Goal: Task Accomplishment & Management: Use online tool/utility

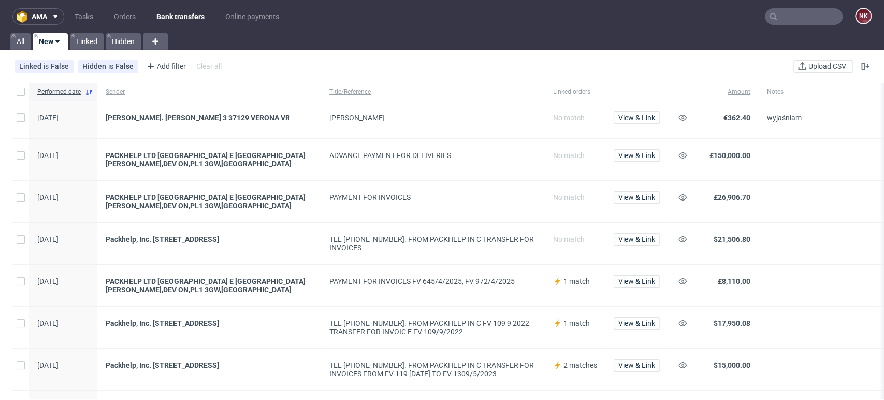
click at [814, 205] on span at bounding box center [844, 201] width 155 height 17
click at [824, 66] on span "Upload CSV" at bounding box center [828, 66] width 42 height 7
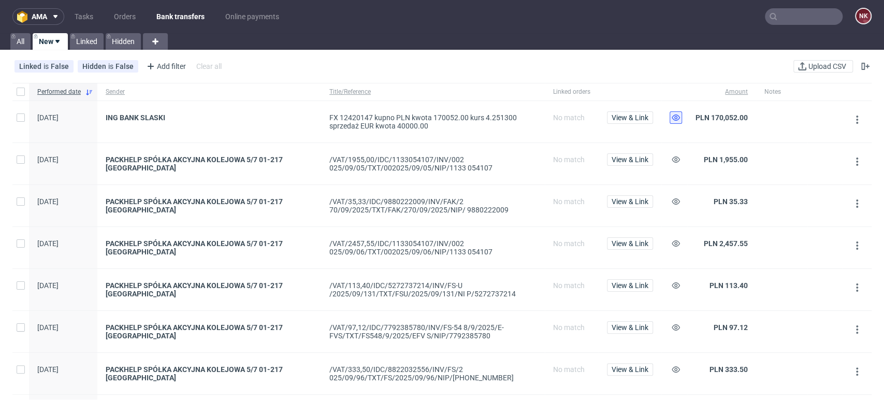
click at [678, 116] on icon at bounding box center [676, 117] width 8 height 8
click at [681, 159] on button at bounding box center [676, 159] width 12 height 12
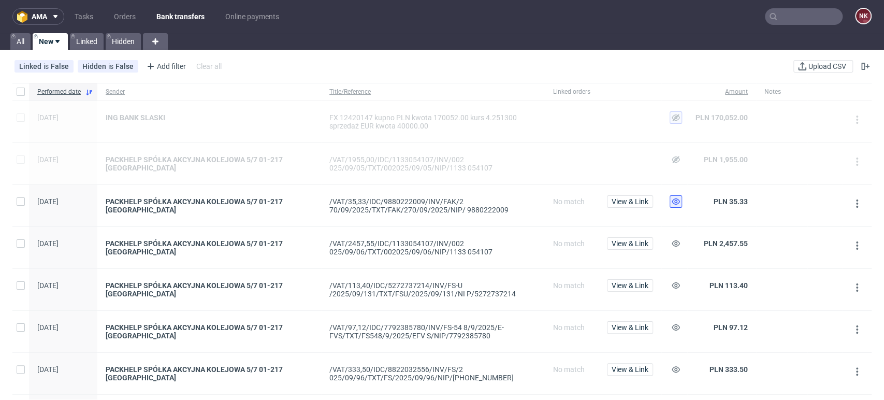
click at [677, 203] on icon at bounding box center [676, 201] width 8 height 8
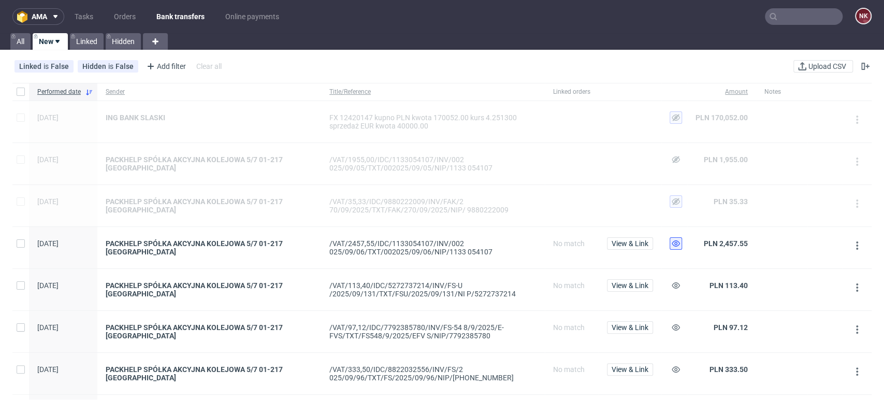
click at [676, 240] on use at bounding box center [676, 243] width 8 height 6
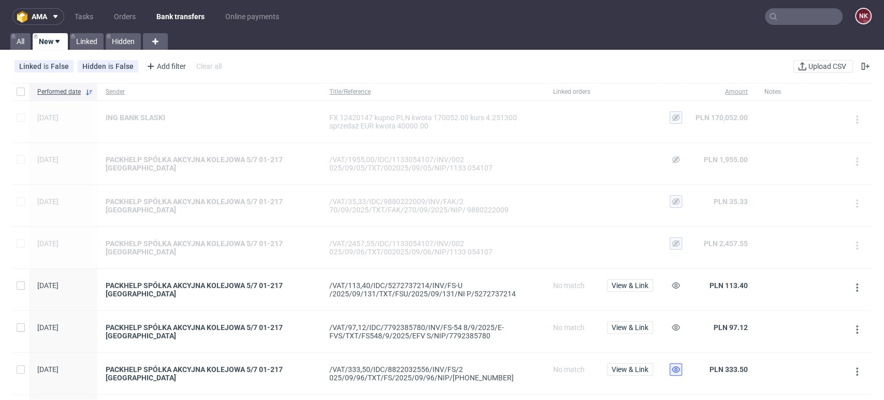
click at [675, 370] on use at bounding box center [676, 369] width 8 height 6
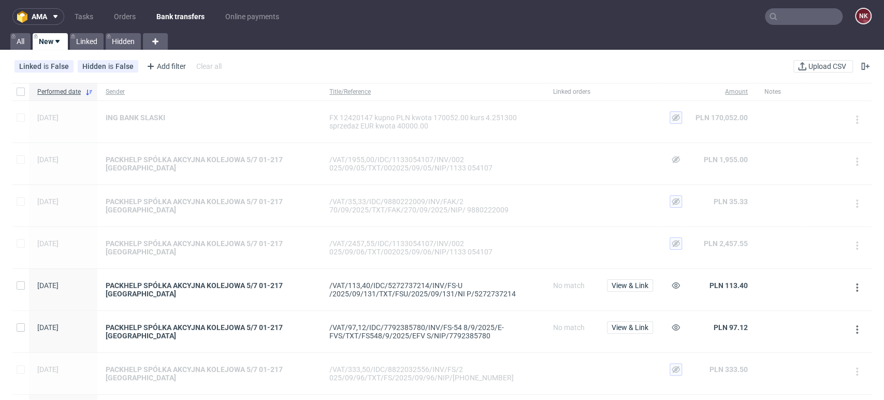
click at [677, 320] on div at bounding box center [675, 331] width 26 height 41
click at [671, 329] on button at bounding box center [676, 327] width 12 height 12
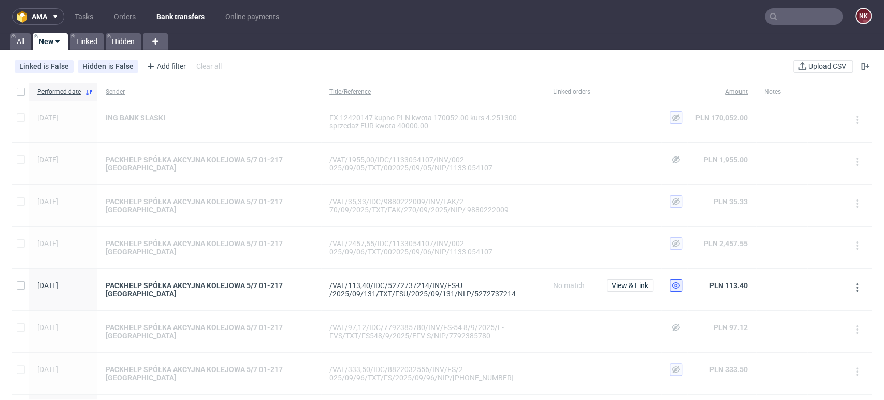
click at [675, 281] on icon at bounding box center [676, 285] width 8 height 8
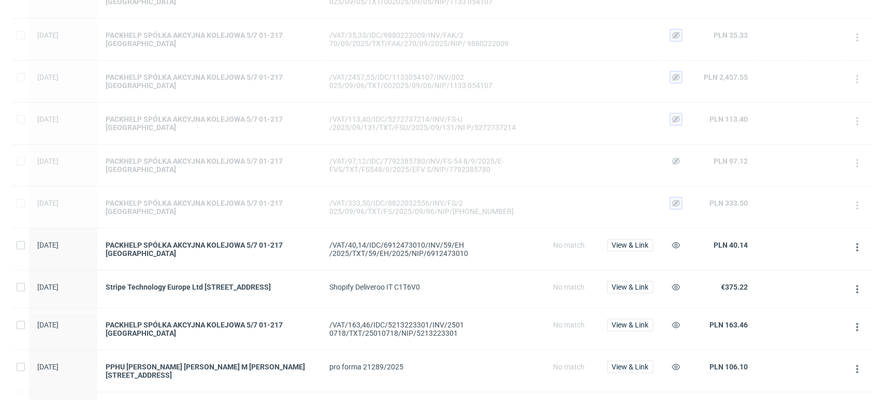
scroll to position [288, 0]
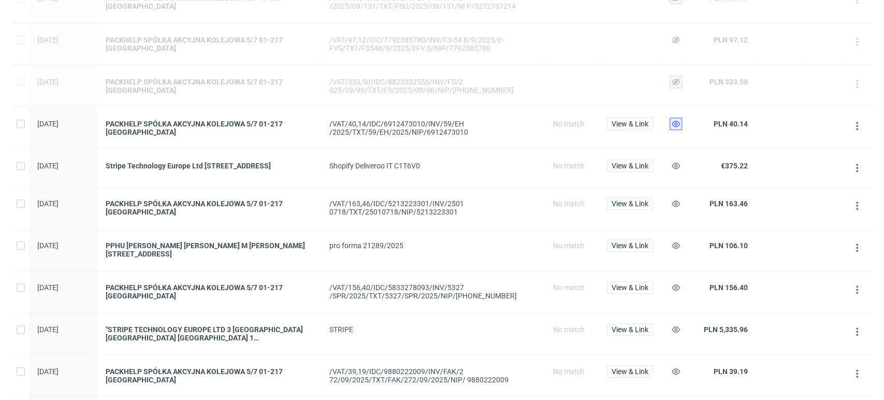
click at [676, 124] on use at bounding box center [676, 124] width 8 height 6
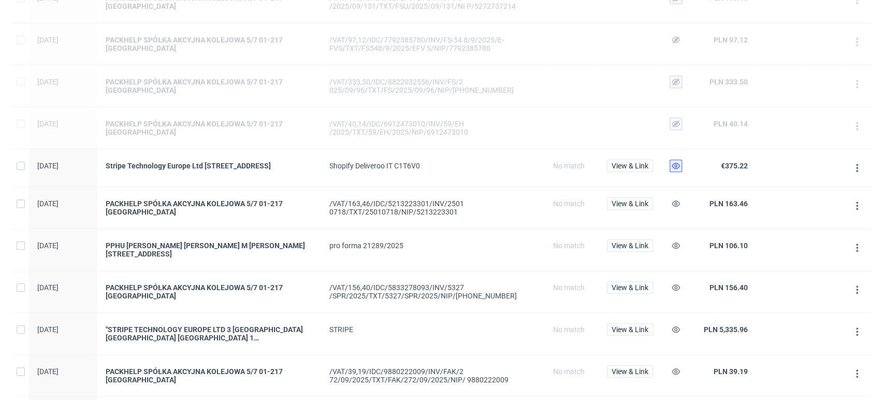
click at [676, 169] on button at bounding box center [676, 166] width 12 height 12
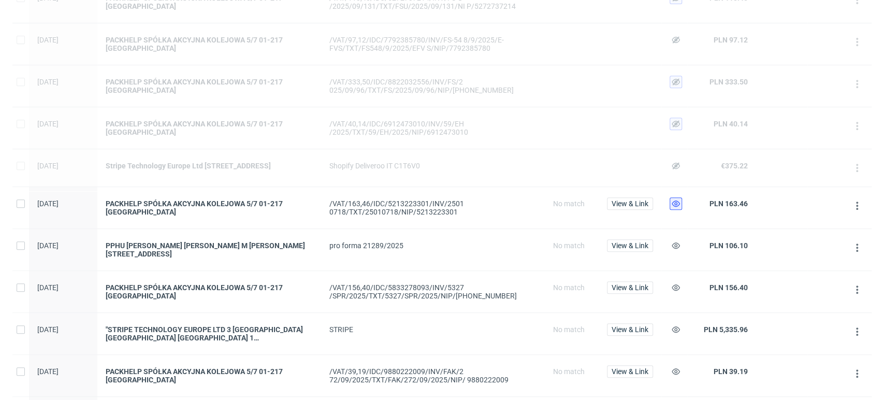
click at [675, 208] on icon at bounding box center [676, 203] width 8 height 8
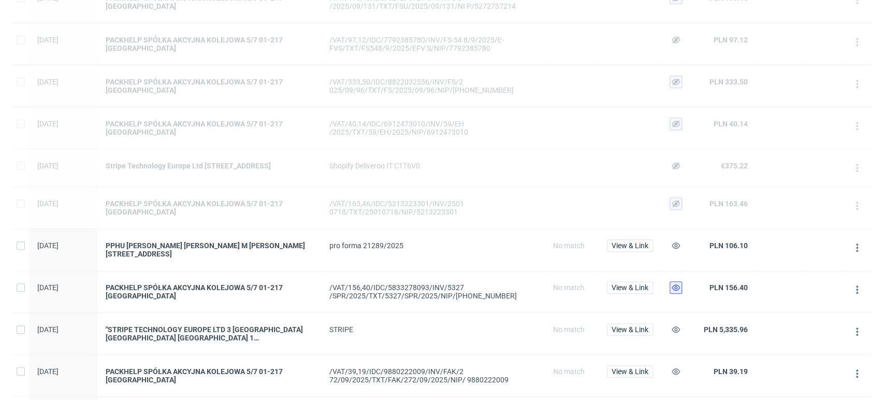
click at [673, 292] on icon at bounding box center [676, 287] width 8 height 8
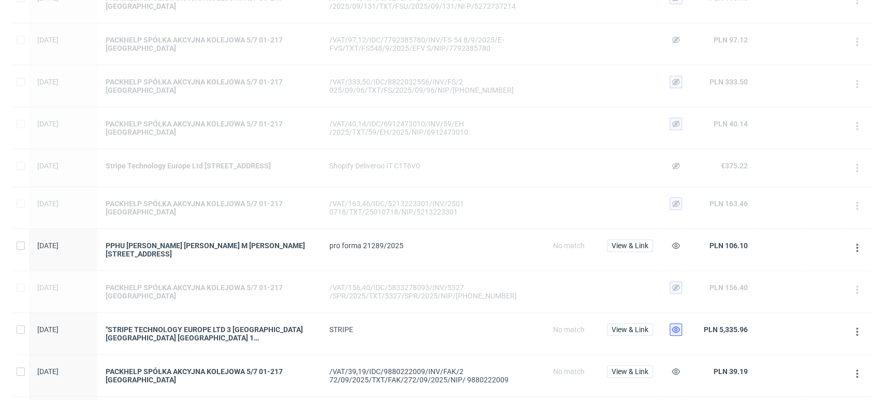
click at [673, 334] on icon at bounding box center [676, 329] width 8 height 8
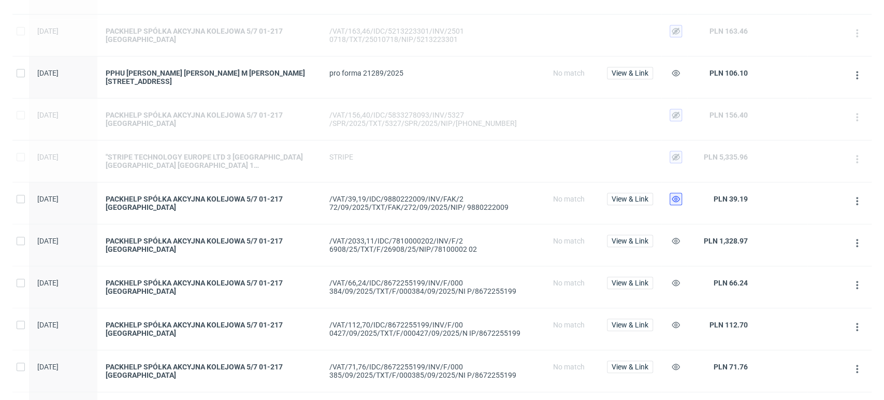
click at [678, 199] on use at bounding box center [676, 199] width 8 height 6
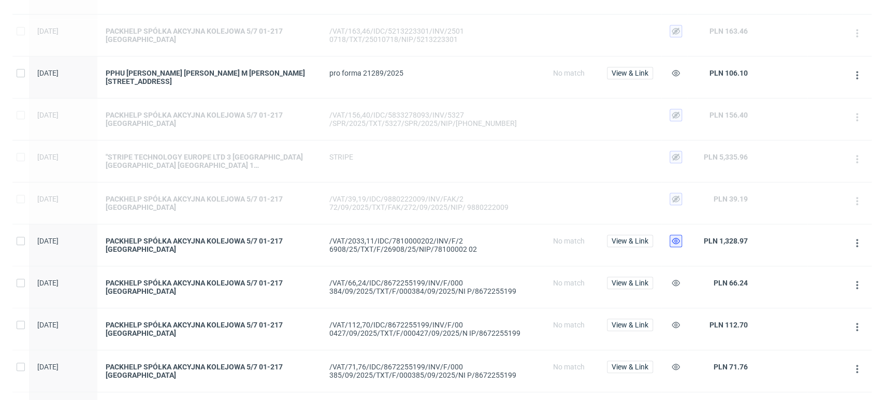
click at [677, 243] on use at bounding box center [676, 241] width 8 height 6
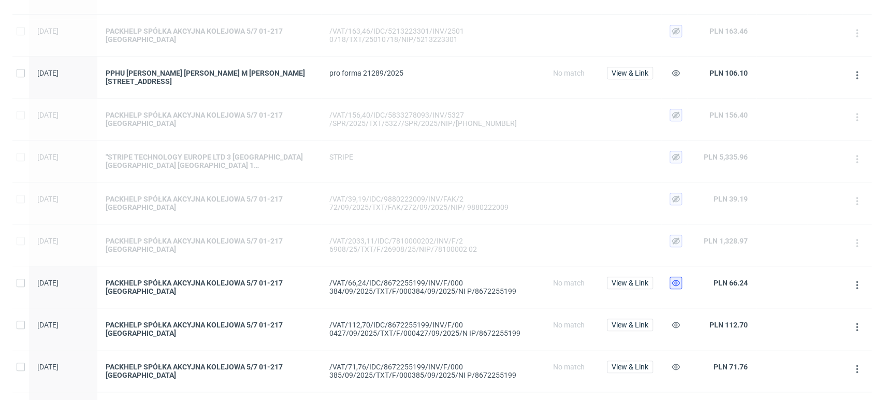
click at [674, 286] on icon at bounding box center [676, 283] width 8 height 8
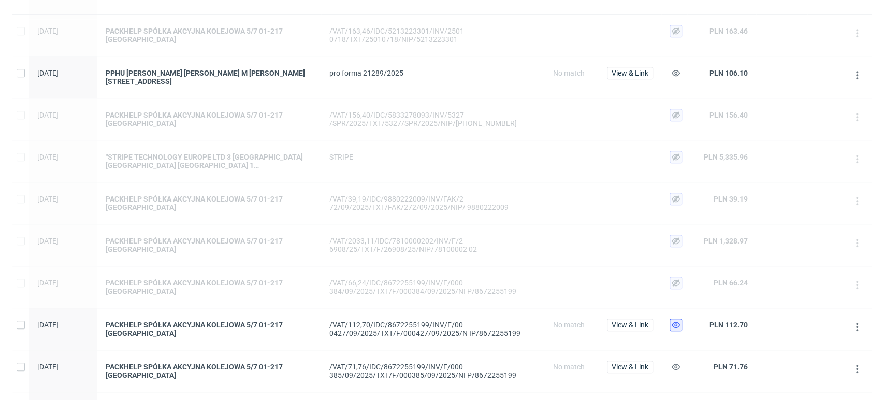
click at [674, 329] on icon at bounding box center [676, 325] width 8 height 8
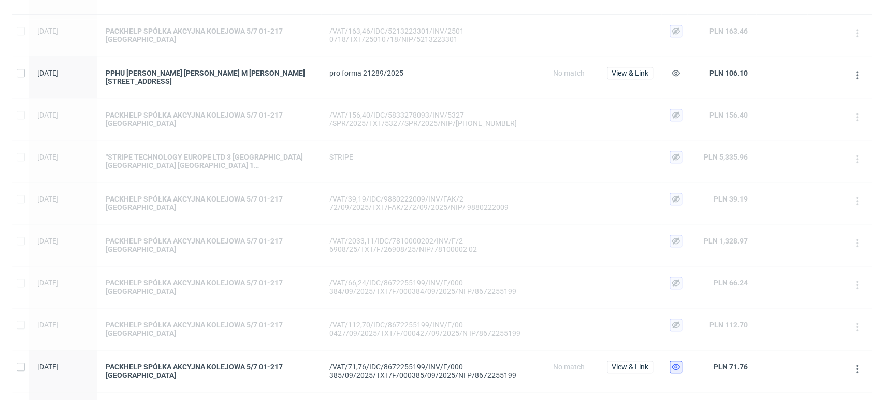
click at [673, 365] on button at bounding box center [676, 367] width 12 height 12
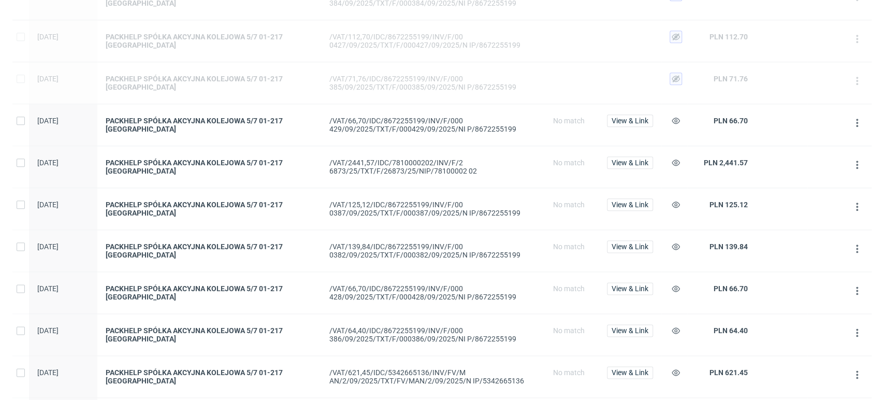
scroll to position [806, 0]
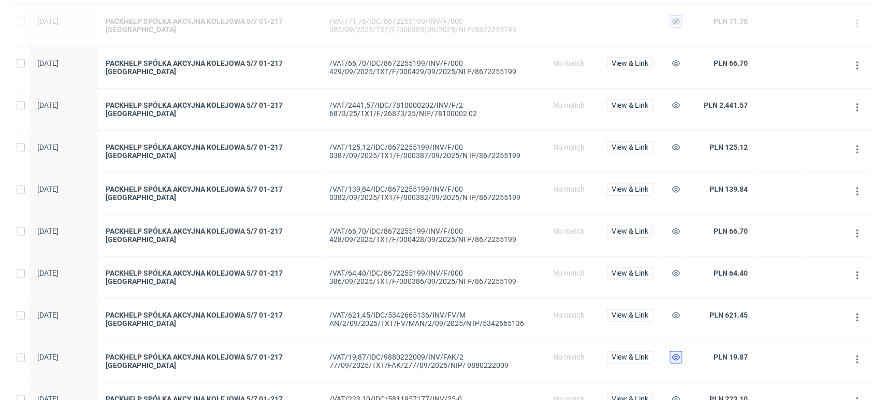
click at [672, 355] on icon at bounding box center [676, 357] width 8 height 8
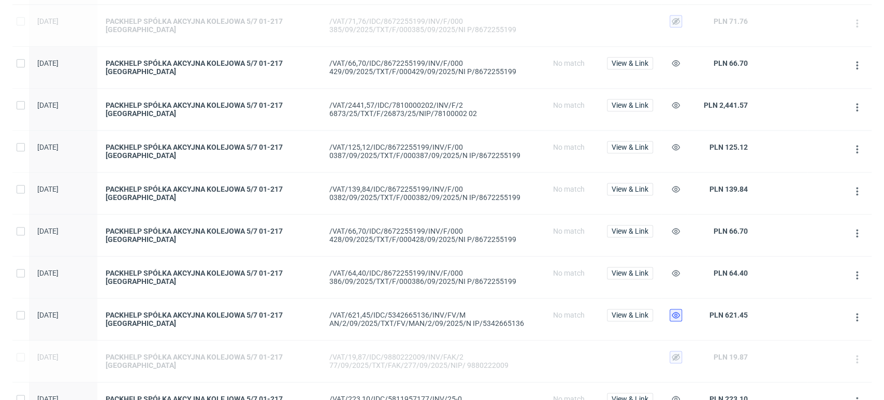
click at [676, 313] on icon at bounding box center [676, 315] width 8 height 8
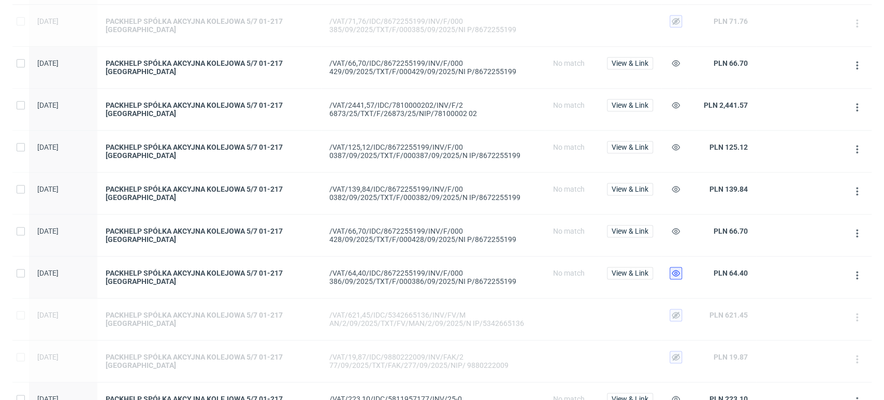
click at [681, 274] on button at bounding box center [676, 273] width 12 height 12
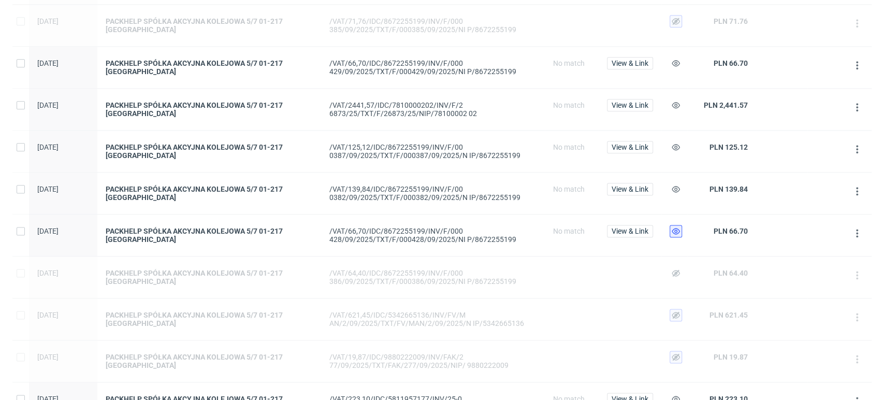
click at [678, 234] on icon at bounding box center [676, 231] width 8 height 8
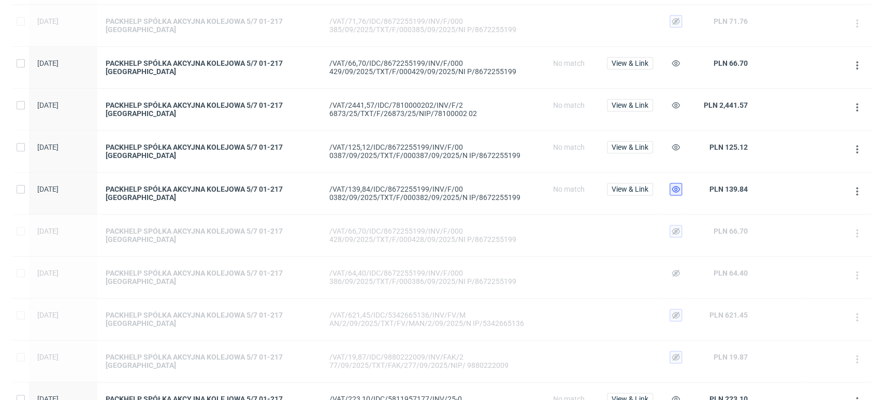
click at [676, 192] on icon at bounding box center [676, 189] width 8 height 8
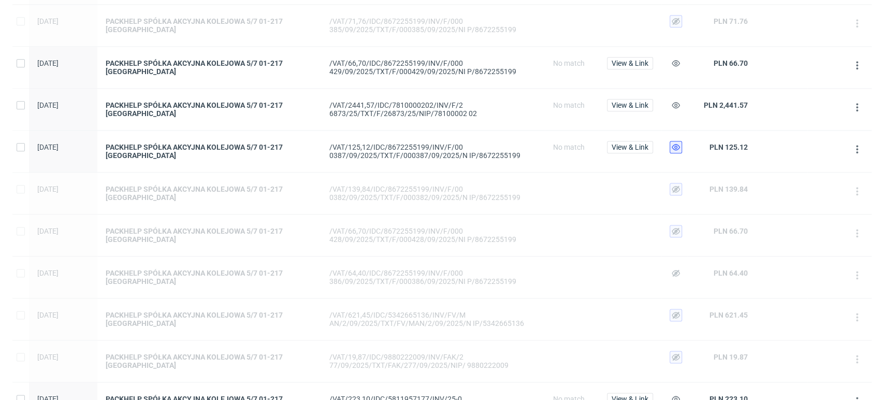
click at [676, 147] on use at bounding box center [676, 147] width 8 height 6
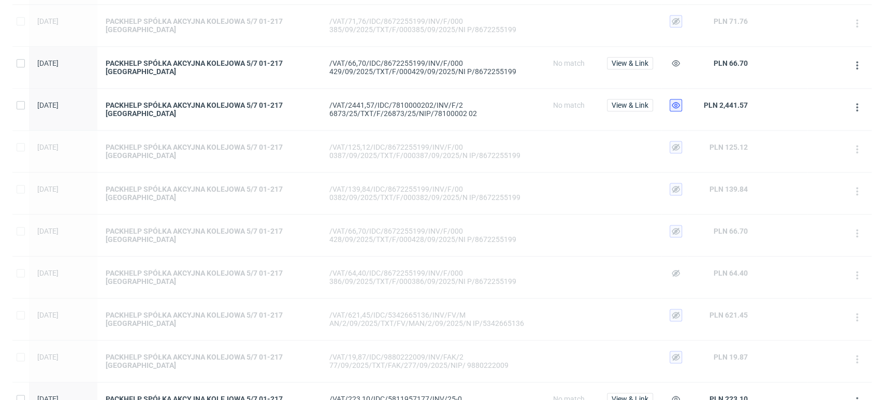
click at [680, 109] on icon at bounding box center [676, 105] width 8 height 8
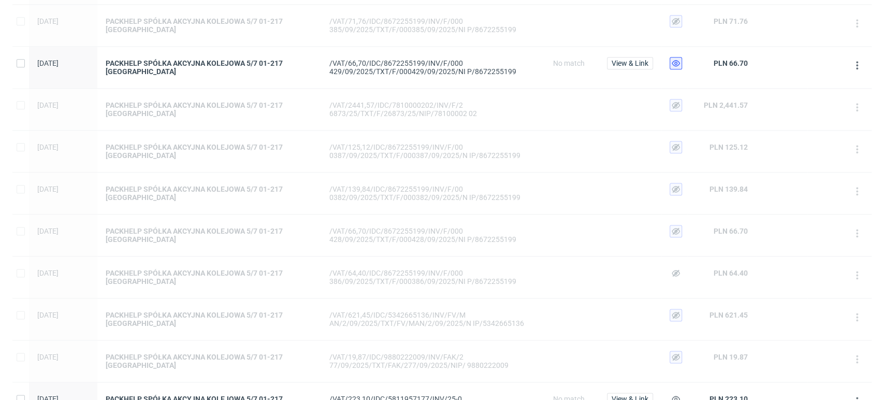
click at [678, 63] on use at bounding box center [676, 63] width 8 height 6
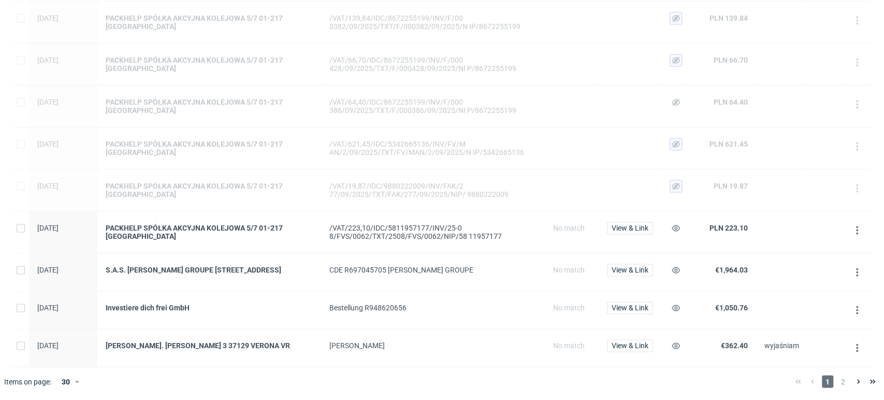
scroll to position [982, 0]
click at [686, 224] on div at bounding box center [675, 231] width 26 height 41
click at [680, 224] on button at bounding box center [676, 228] width 12 height 12
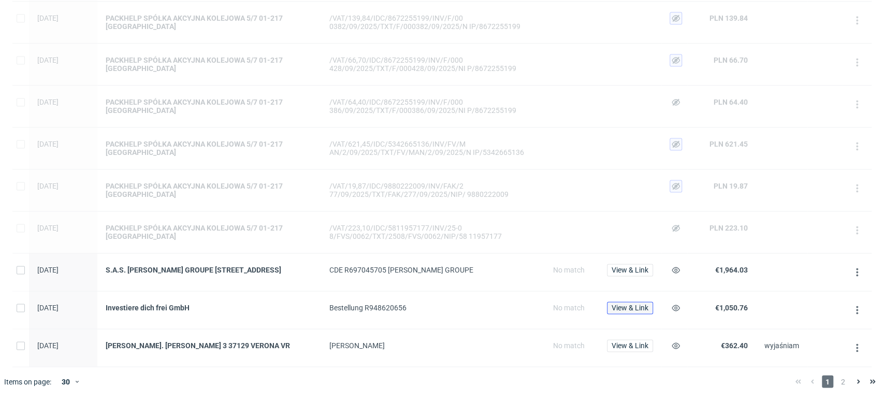
click at [642, 309] on span "View & Link" at bounding box center [630, 307] width 37 height 7
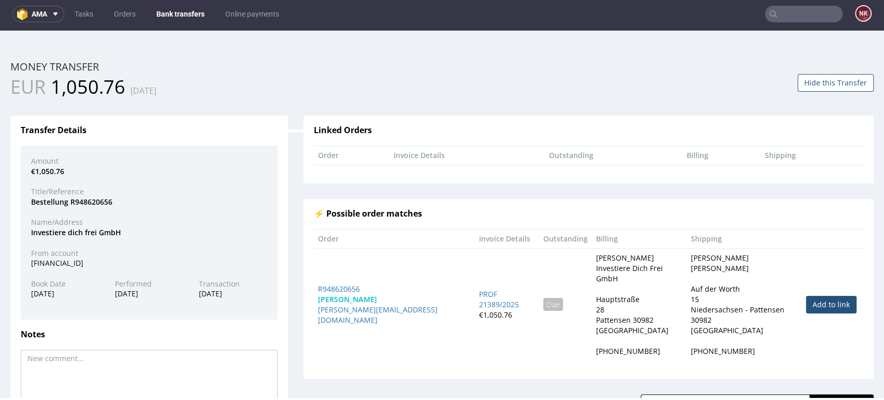
click at [806, 297] on link "Add to link" at bounding box center [831, 305] width 51 height 18
type input "R948620656"
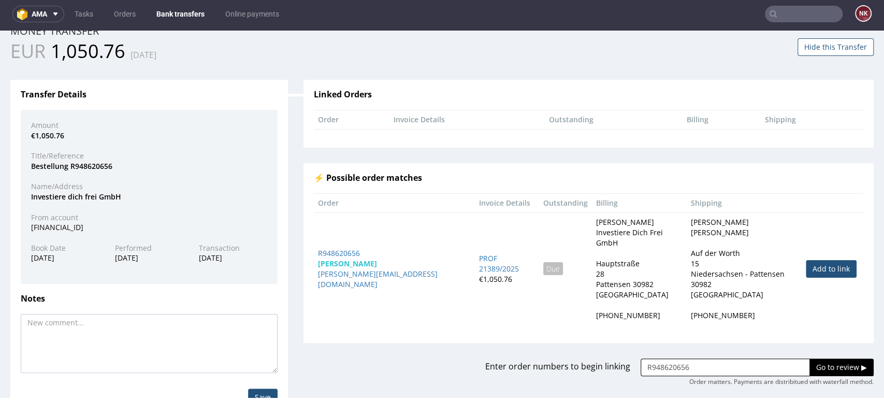
scroll to position [72, 0]
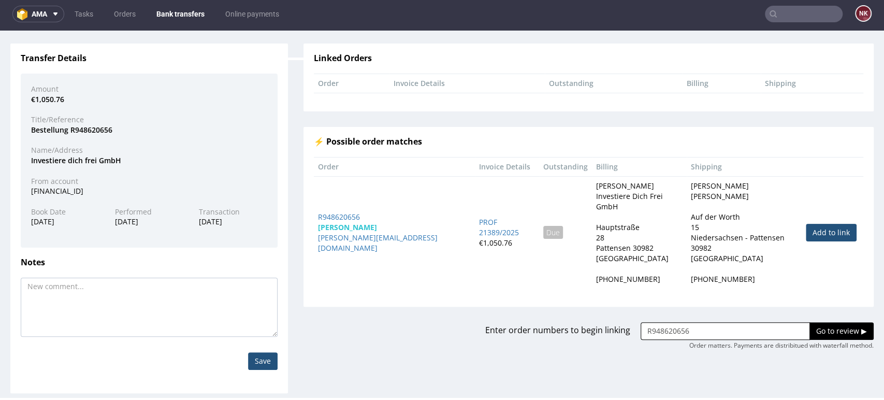
click at [821, 322] on input "Go to review ▶" at bounding box center [842, 331] width 64 height 18
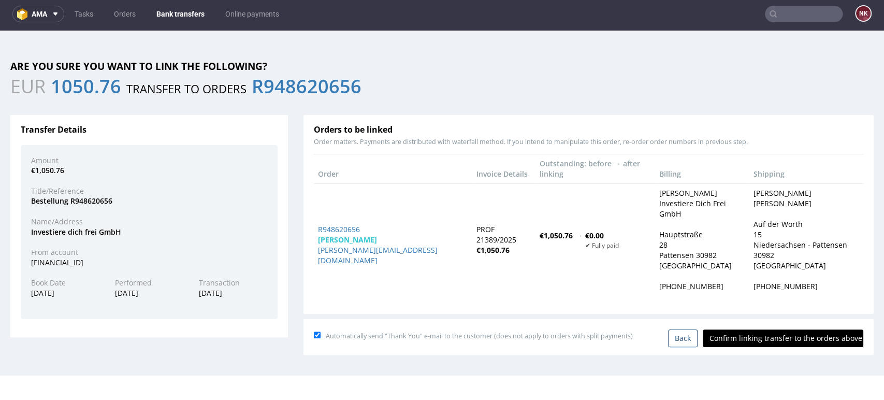
scroll to position [0, 0]
click at [781, 329] on input "Confirm linking transfer to the orders above" at bounding box center [783, 338] width 161 height 18
type input "In progress..."
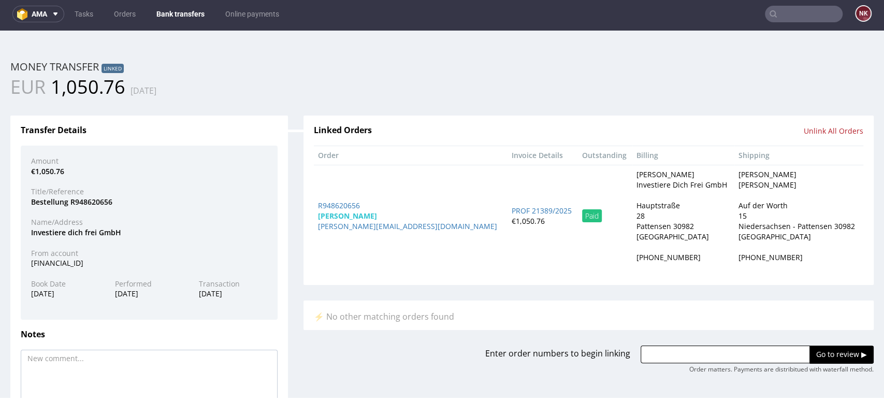
click at [167, 14] on link "Bank transfers" at bounding box center [180, 14] width 61 height 17
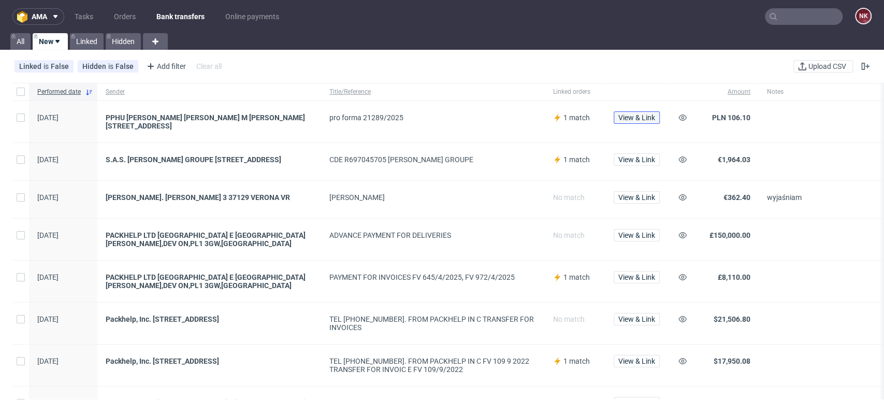
click at [636, 121] on span "View & Link" at bounding box center [637, 117] width 37 height 7
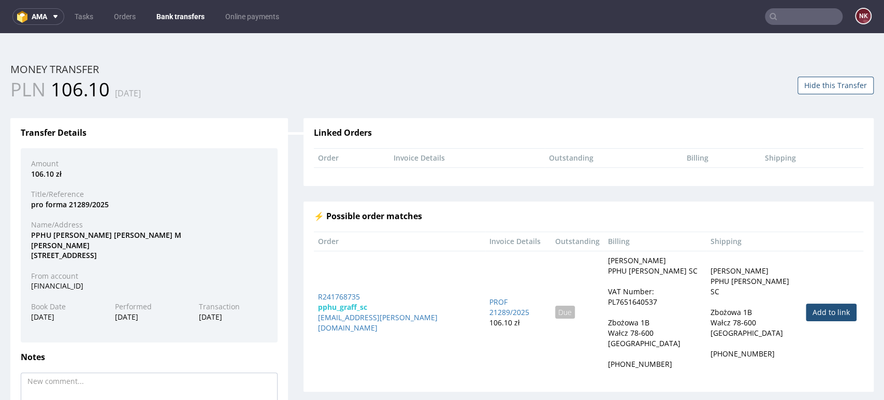
click at [806, 314] on link "Add to link" at bounding box center [831, 313] width 51 height 18
type input "R241768735"
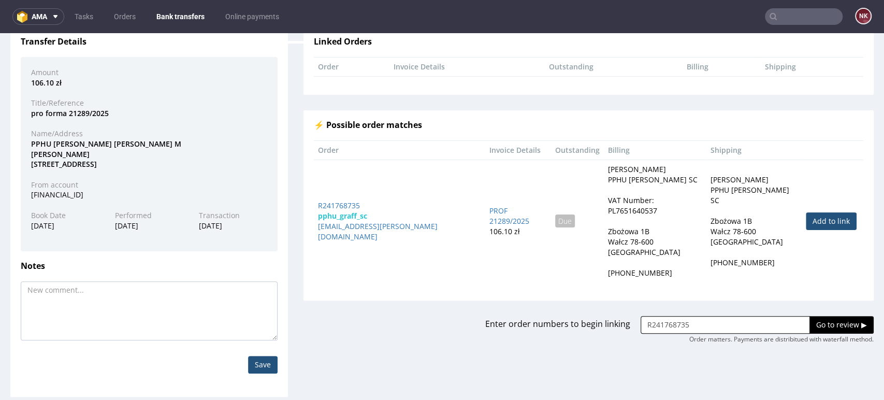
scroll to position [92, 0]
click at [813, 316] on input "Go to review ▶" at bounding box center [842, 324] width 64 height 18
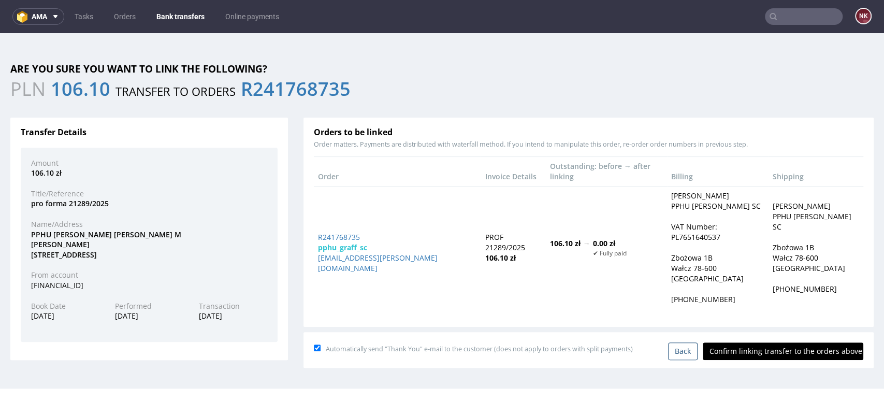
scroll to position [0, 0]
click at [806, 342] on input "Confirm linking transfer to the orders above" at bounding box center [783, 351] width 161 height 18
type input "In progress..."
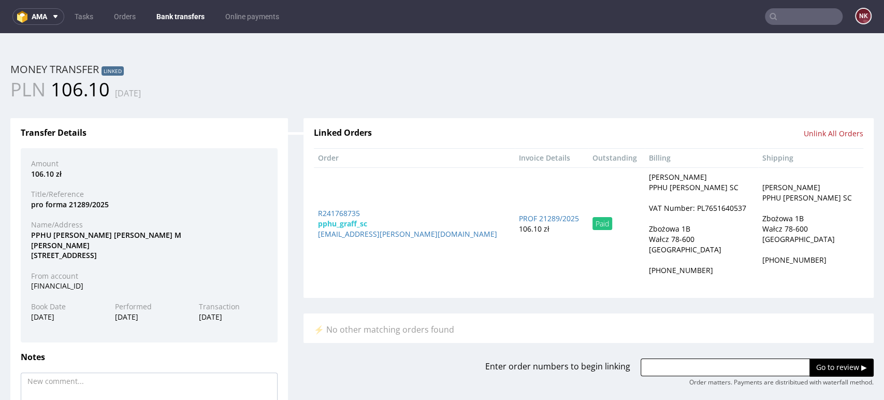
click at [833, 271] on td "Kamil Janicki PPHU GRAFF SC Zbożowa 1B Wałcz 78-600 Poland +48661161140" at bounding box center [810, 223] width 105 height 112
click at [188, 11] on link "Bank transfers" at bounding box center [180, 16] width 61 height 17
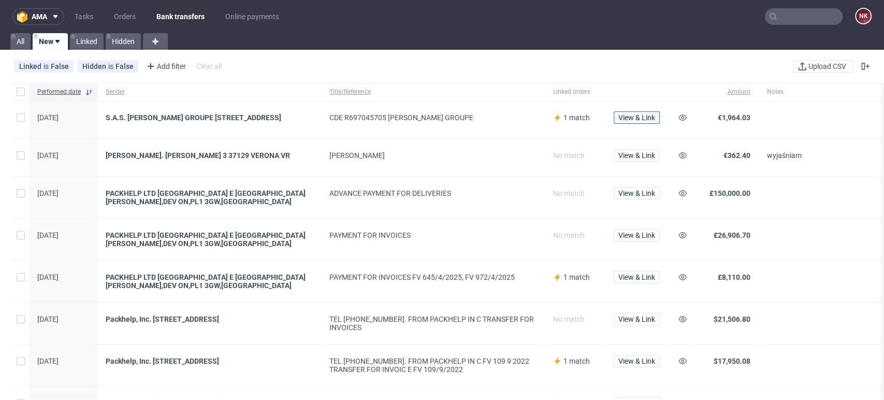
click at [655, 114] on span "View & Link" at bounding box center [637, 117] width 37 height 7
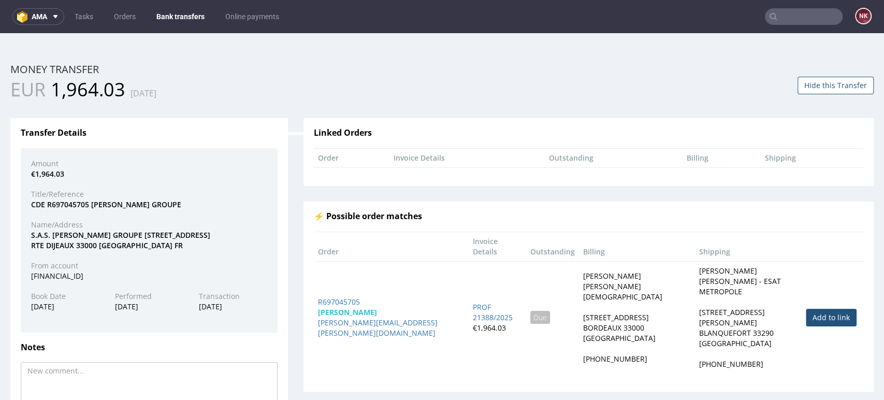
click at [806, 309] on link "Add to link" at bounding box center [831, 318] width 51 height 18
type input "R697045705"
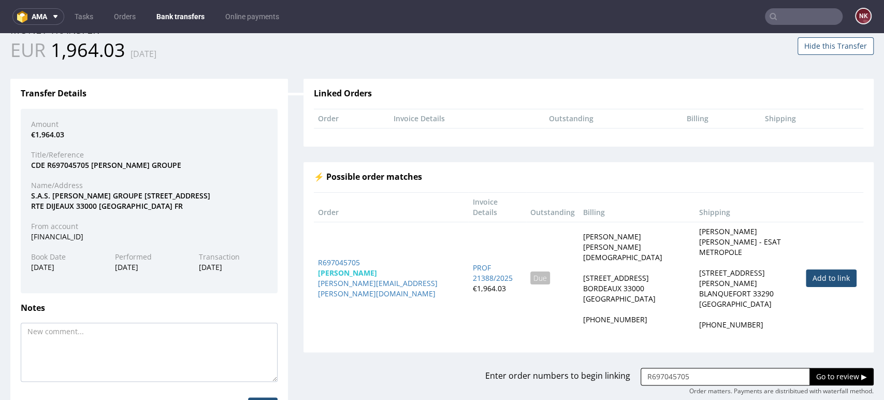
scroll to position [82, 0]
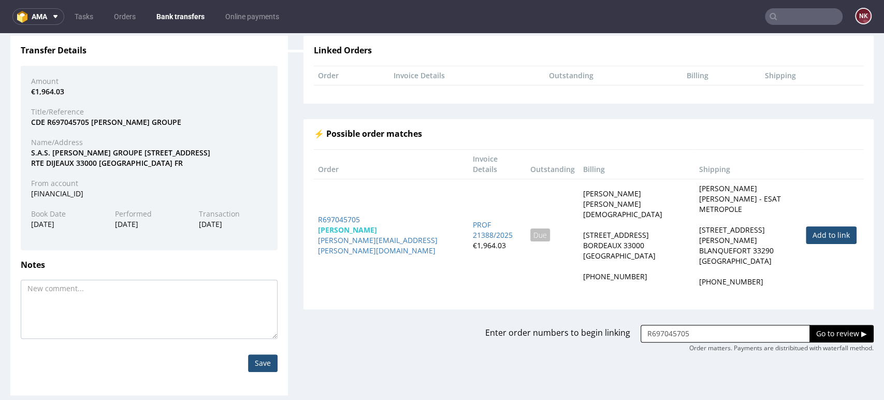
click at [811, 325] on input "Go to review ▶" at bounding box center [842, 334] width 64 height 18
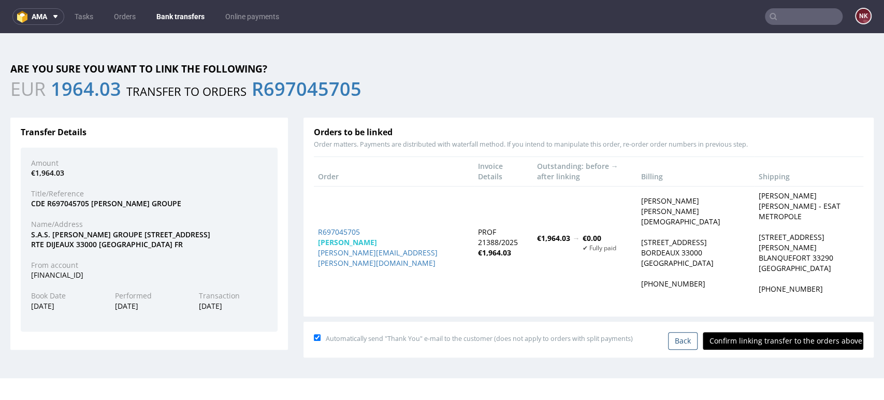
scroll to position [0, 0]
click at [804, 332] on input "Confirm linking transfer to the orders above" at bounding box center [783, 341] width 161 height 18
type input "In progress..."
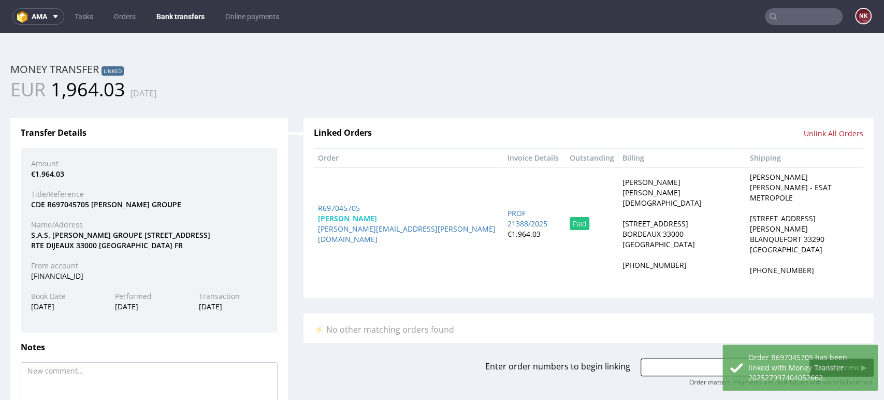
click at [193, 12] on link "Bank transfers" at bounding box center [180, 16] width 61 height 17
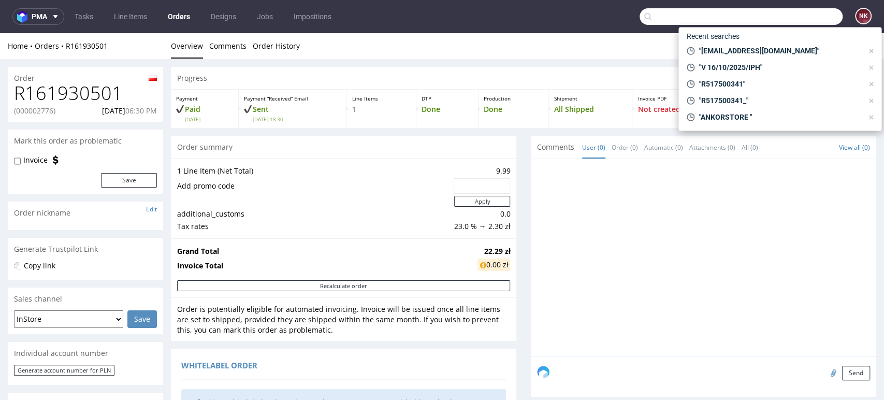
click at [787, 22] on input "text" at bounding box center [741, 16] width 203 height 17
paste input "Licualghero@gmail.com"
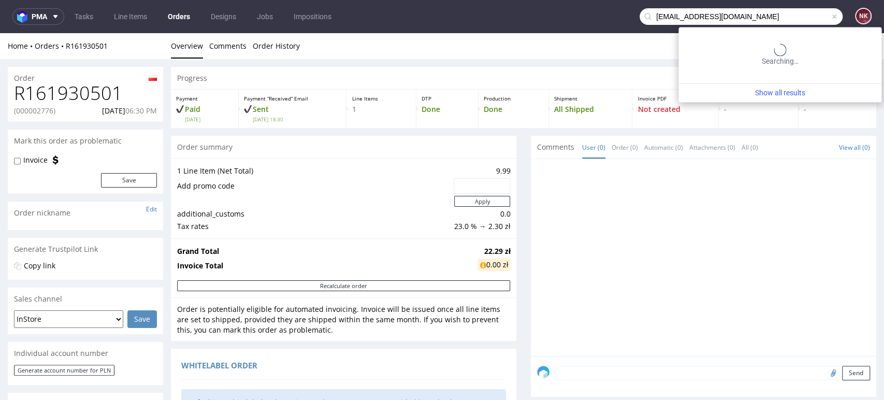
type input "Licualghero@gmail.com"
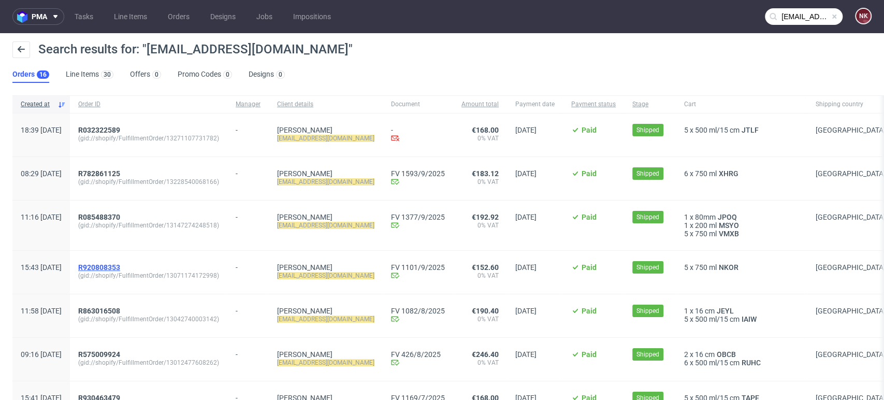
click at [120, 266] on span "R920808353" at bounding box center [99, 267] width 42 height 8
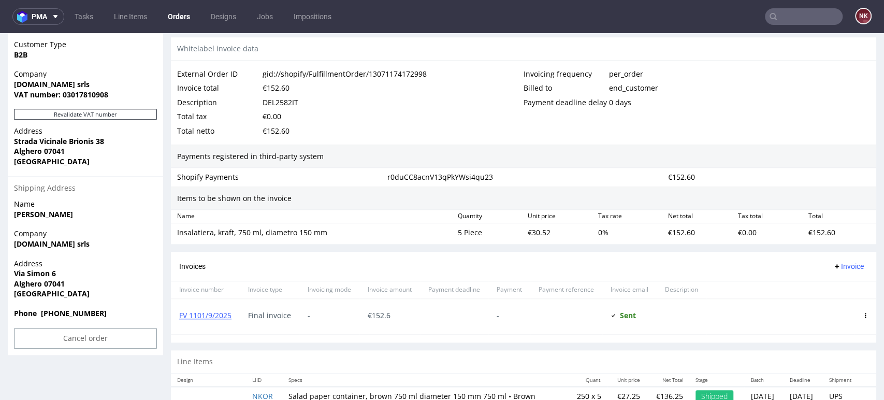
scroll to position [574, 0]
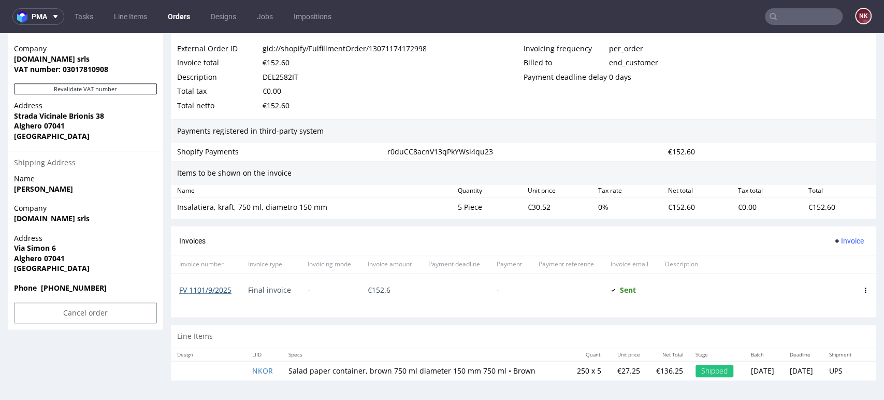
click at [200, 289] on link "FV 1101/9/2025" at bounding box center [205, 290] width 52 height 10
click at [207, 288] on link "FV 1101/9/2025" at bounding box center [205, 290] width 52 height 10
click at [397, 281] on div "€ 152.6" at bounding box center [390, 291] width 61 height 35
click at [812, 158] on div "€152.60" at bounding box center [769, 152] width 210 height 15
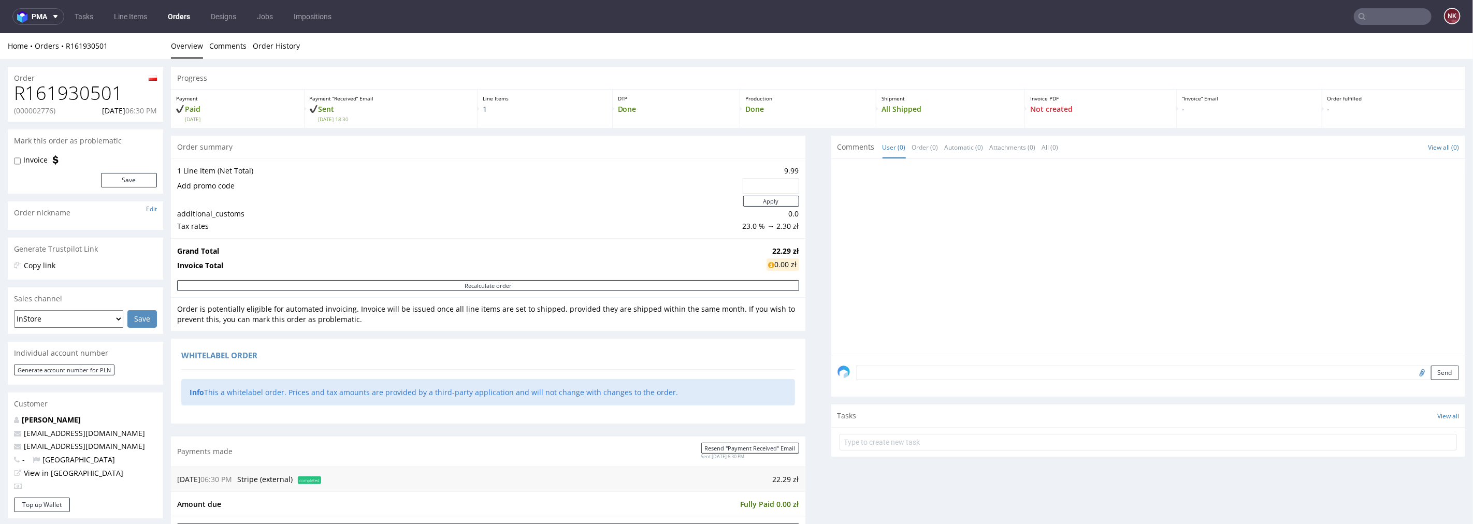
click at [1381, 18] on input "text" at bounding box center [1393, 16] width 78 height 17
paste input "R969440636"
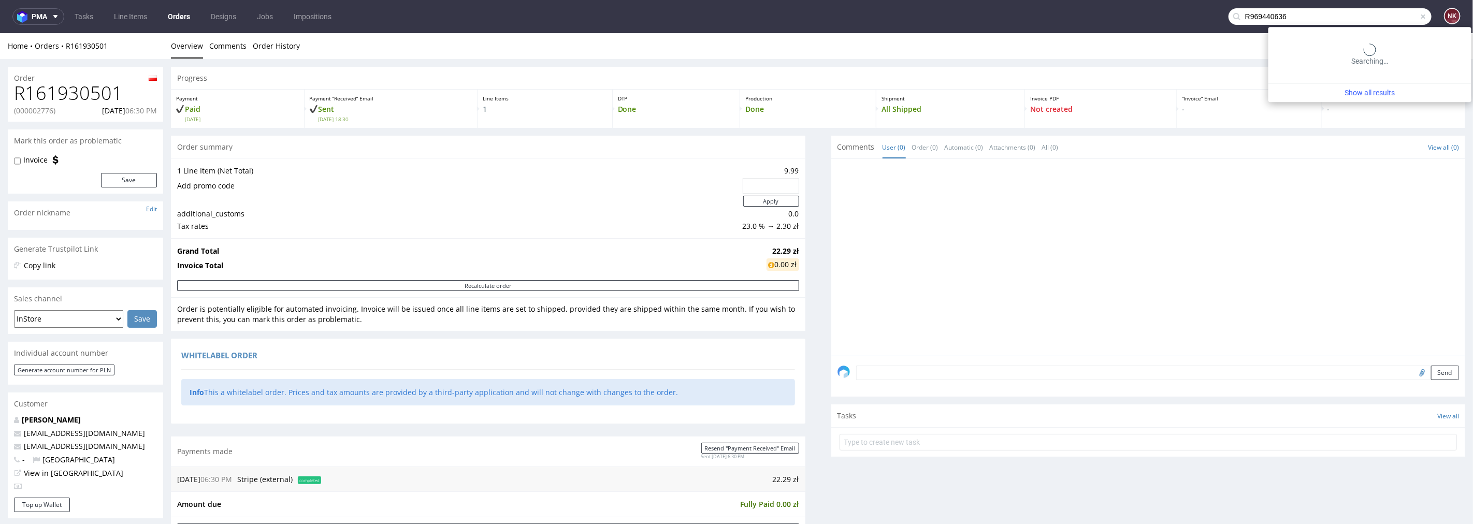
type input "R969440636"
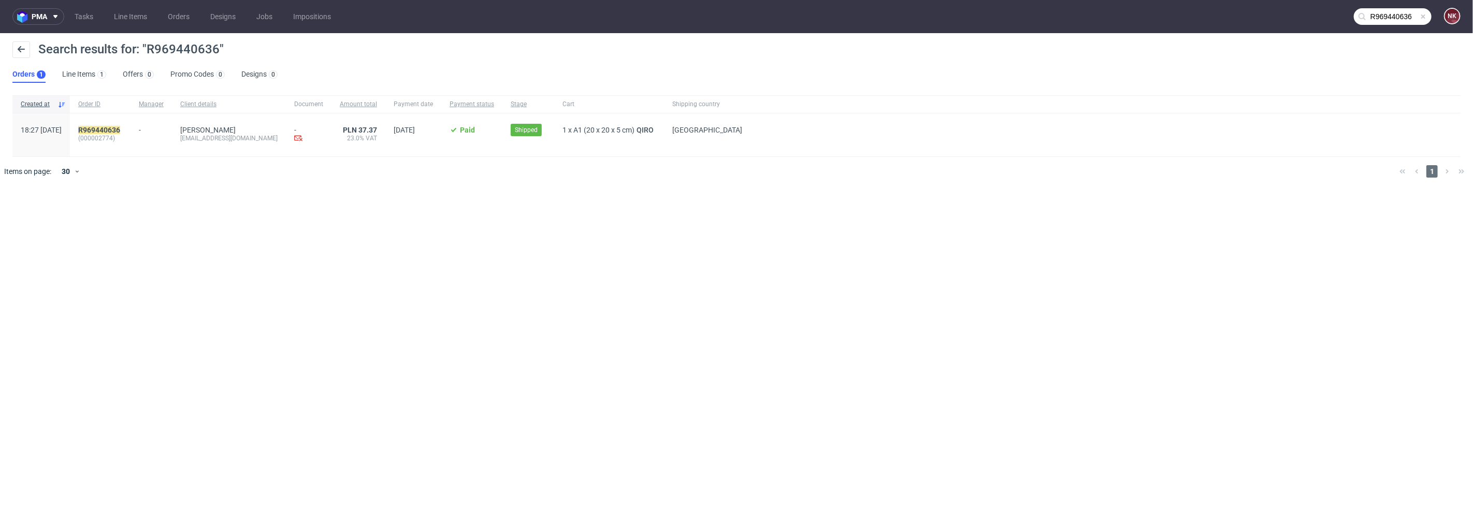
click at [131, 124] on div "R969440636 (000002774)" at bounding box center [100, 134] width 61 height 43
click at [120, 131] on mark "R969440636" at bounding box center [99, 130] width 42 height 8
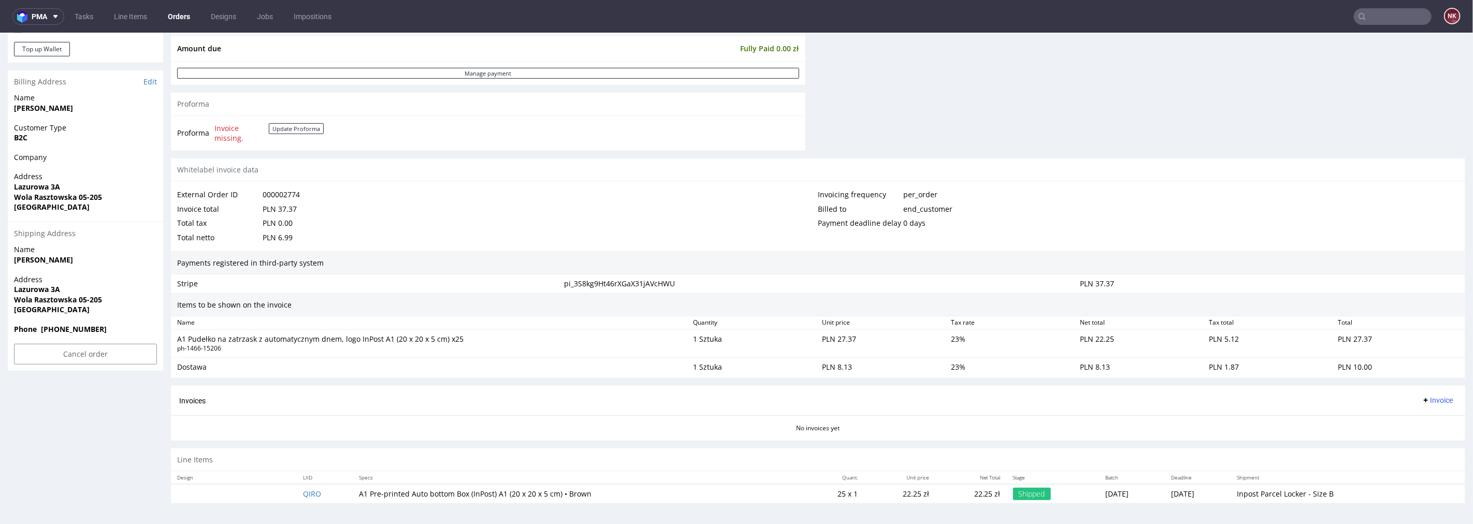
scroll to position [169, 0]
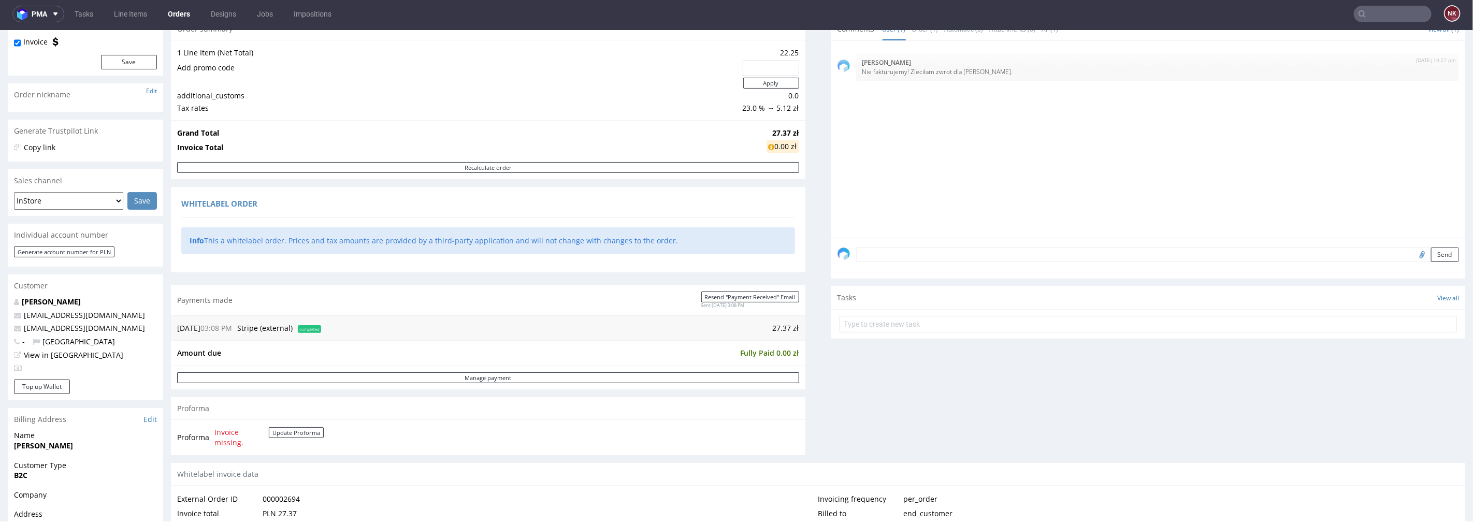
scroll to position [231, 0]
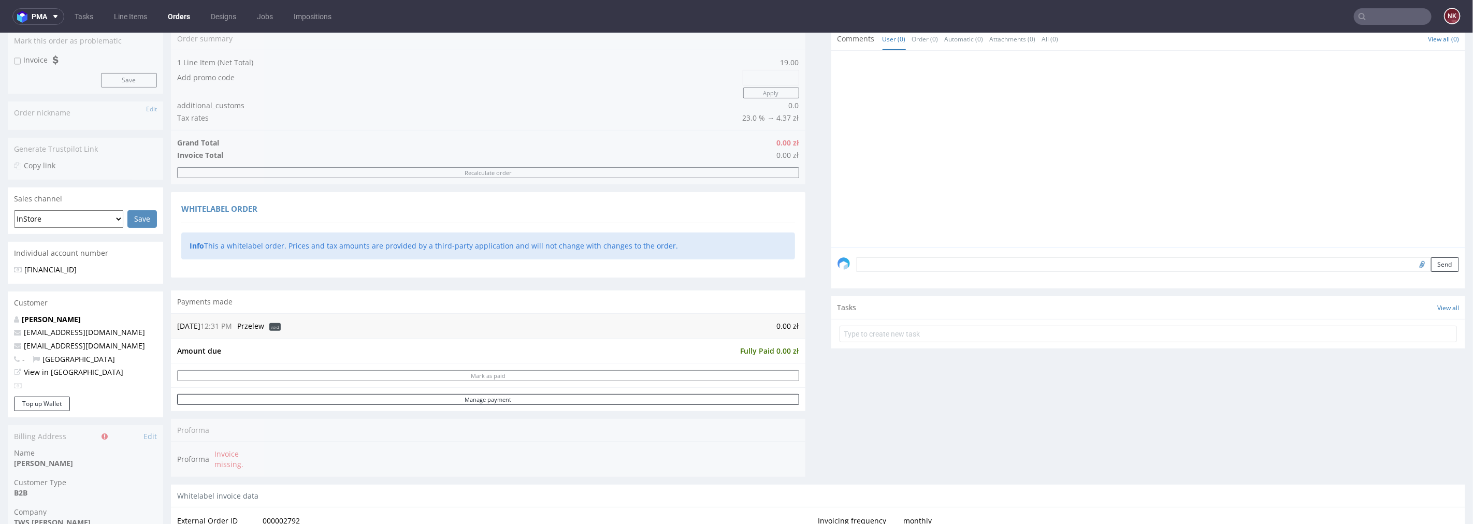
scroll to position [28, 0]
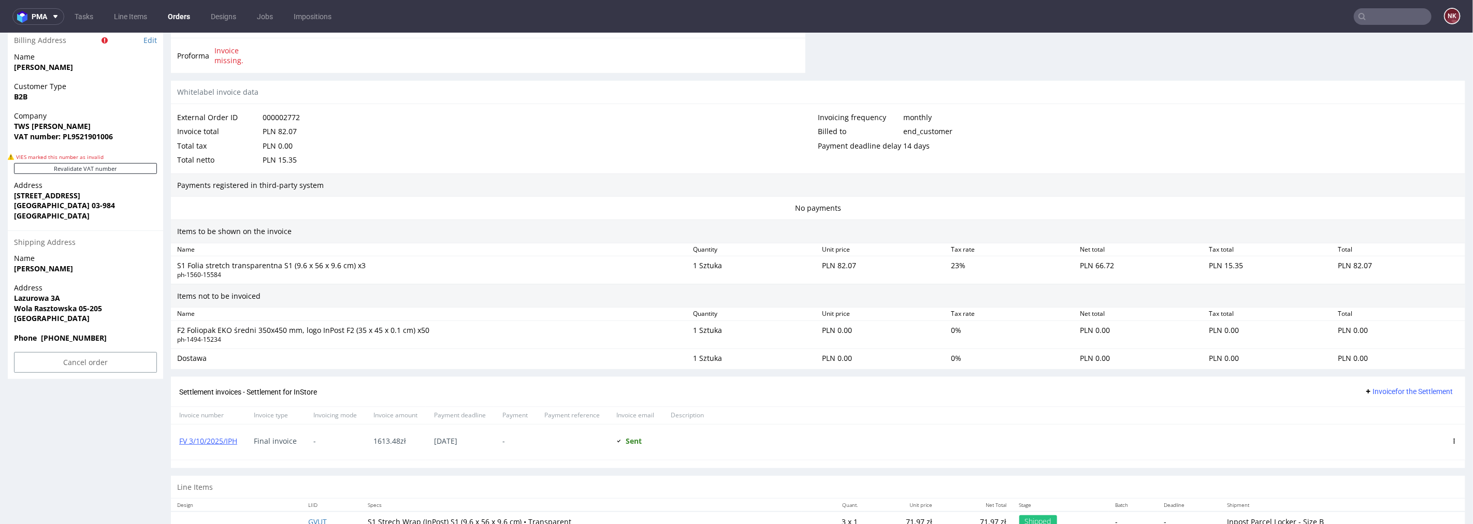
scroll to position [573, 0]
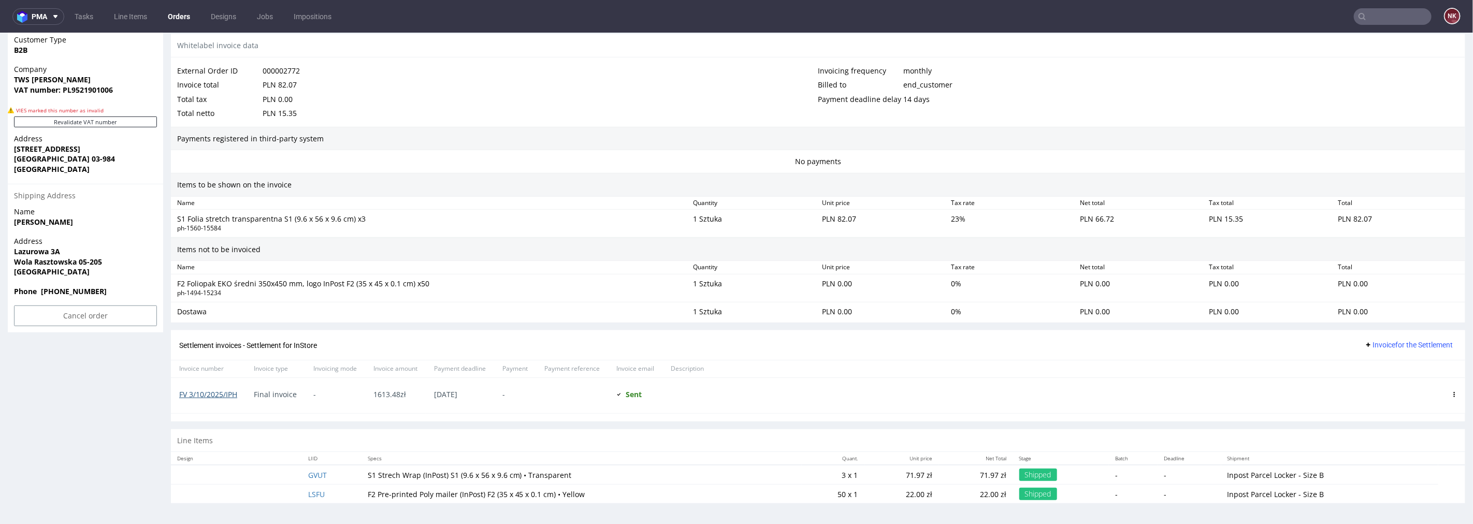
click at [219, 394] on link "FV 3/10/2025/IPH" at bounding box center [208, 394] width 58 height 10
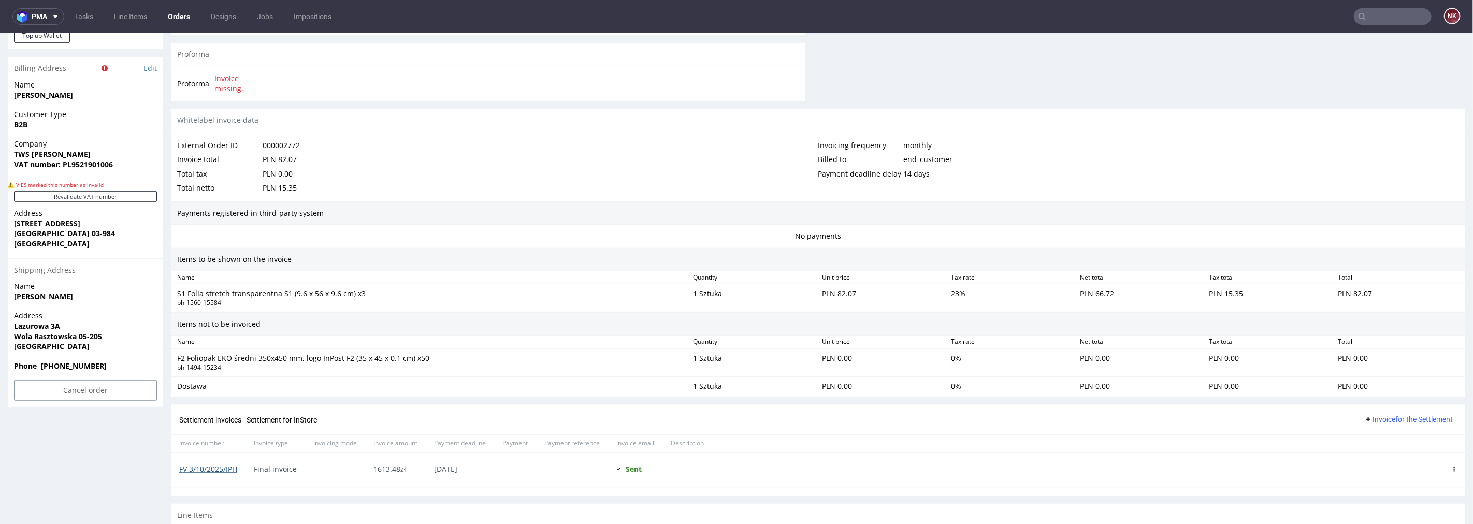
scroll to position [515, 0]
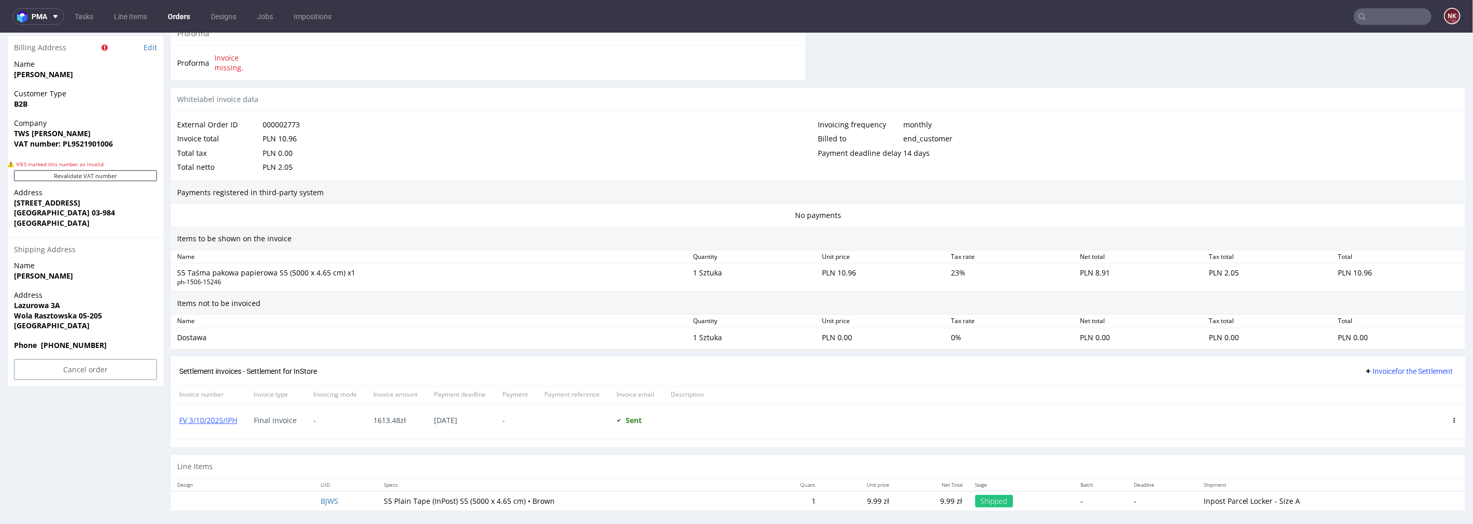
scroll to position [526, 0]
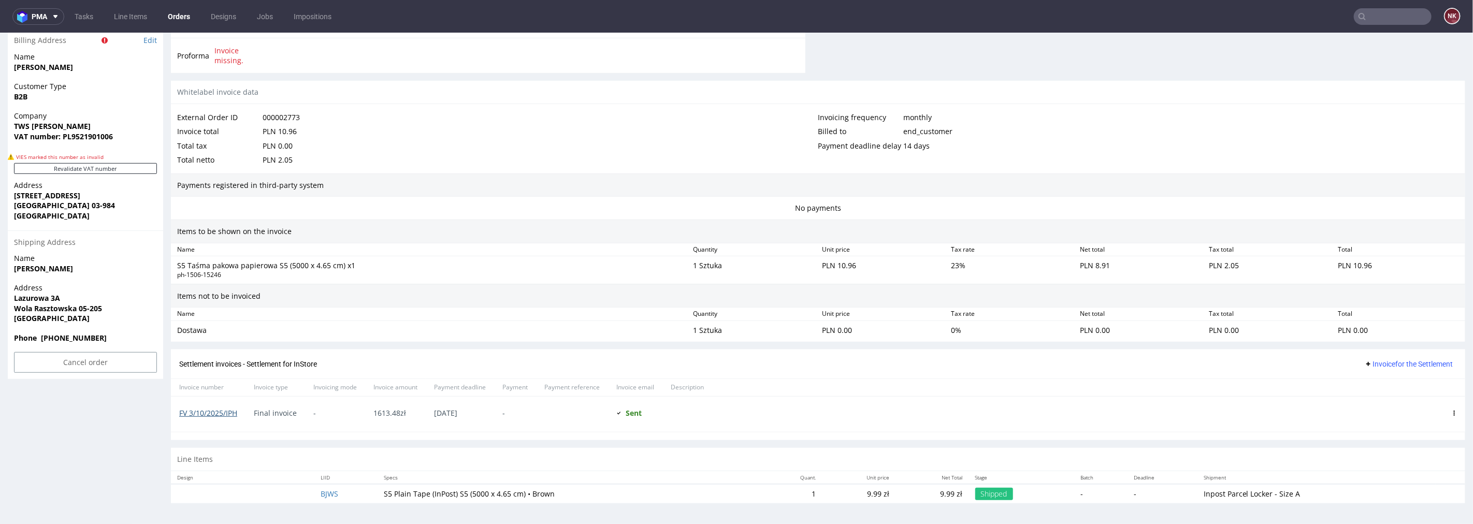
click at [224, 412] on link "FV 3/10/2025/IPH" at bounding box center [208, 413] width 58 height 10
click at [1385, 11] on input "text" at bounding box center [1393, 16] width 78 height 17
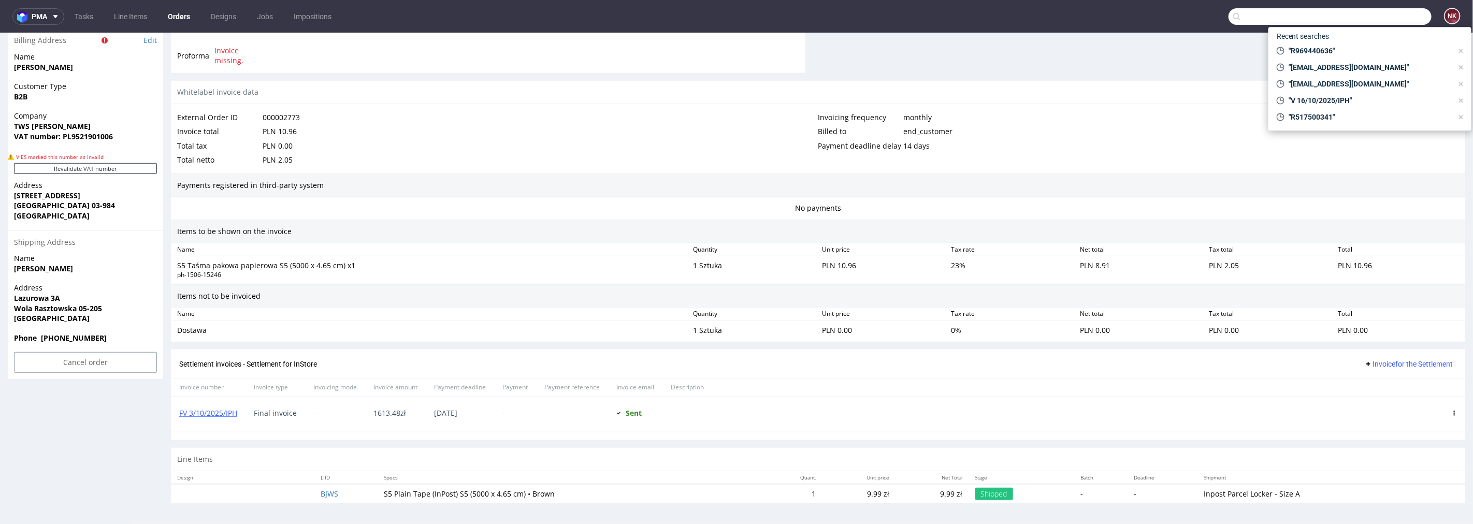
paste input "R891877747"
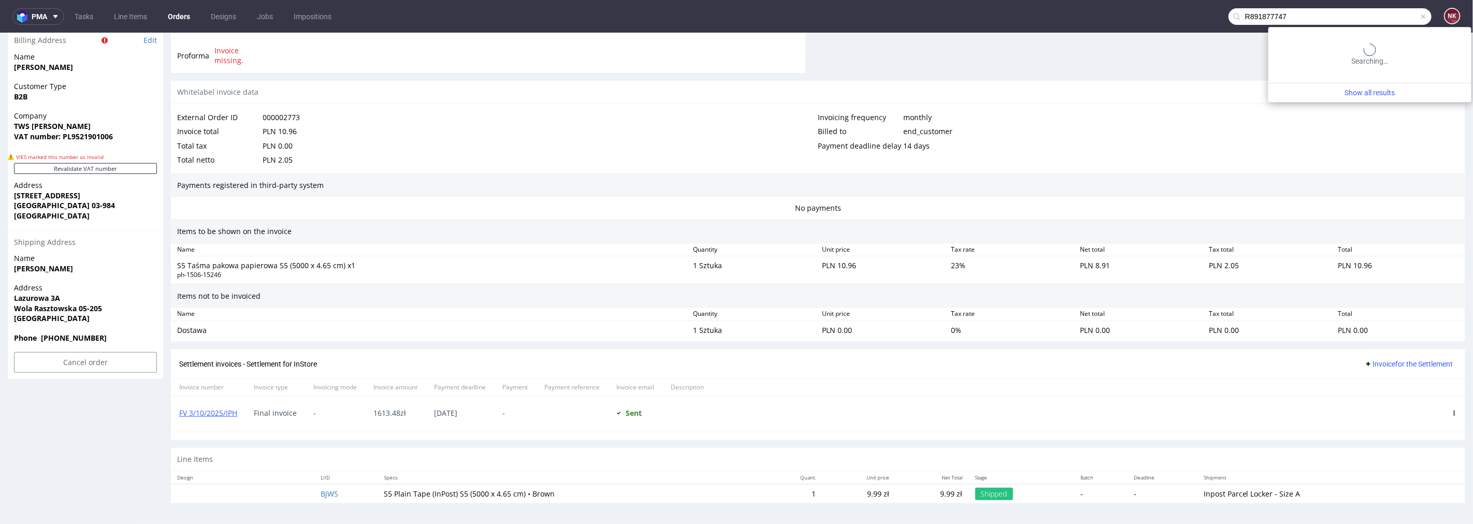
type input "R891877747"
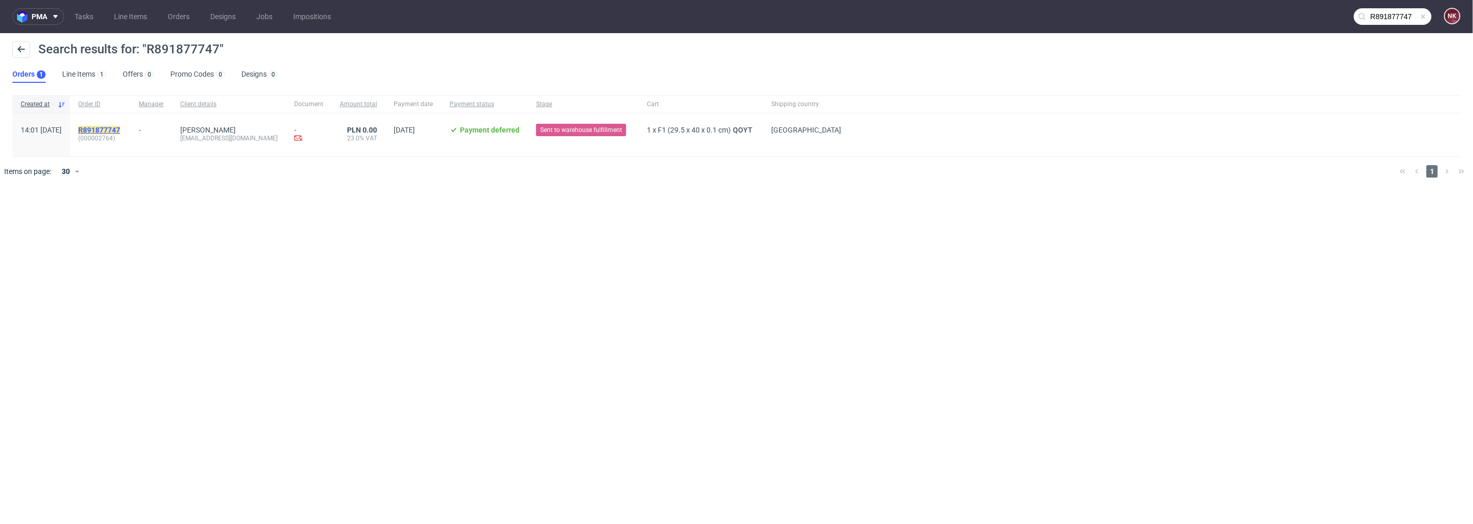
click at [120, 128] on mark "R891877747" at bounding box center [99, 130] width 42 height 8
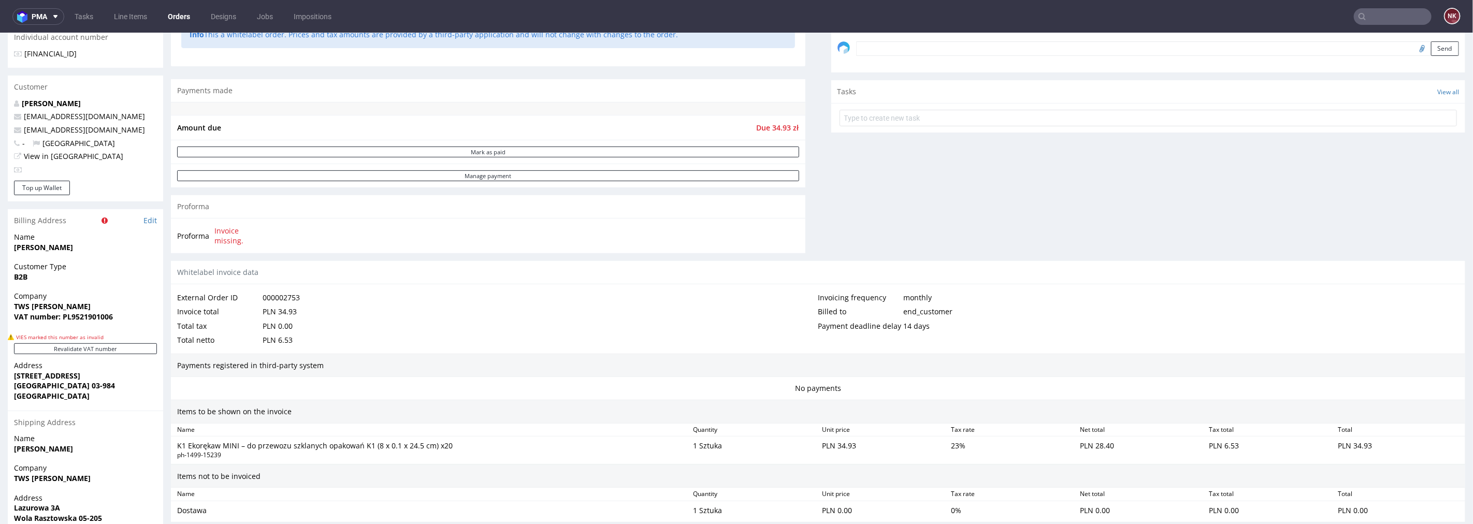
scroll to position [526, 0]
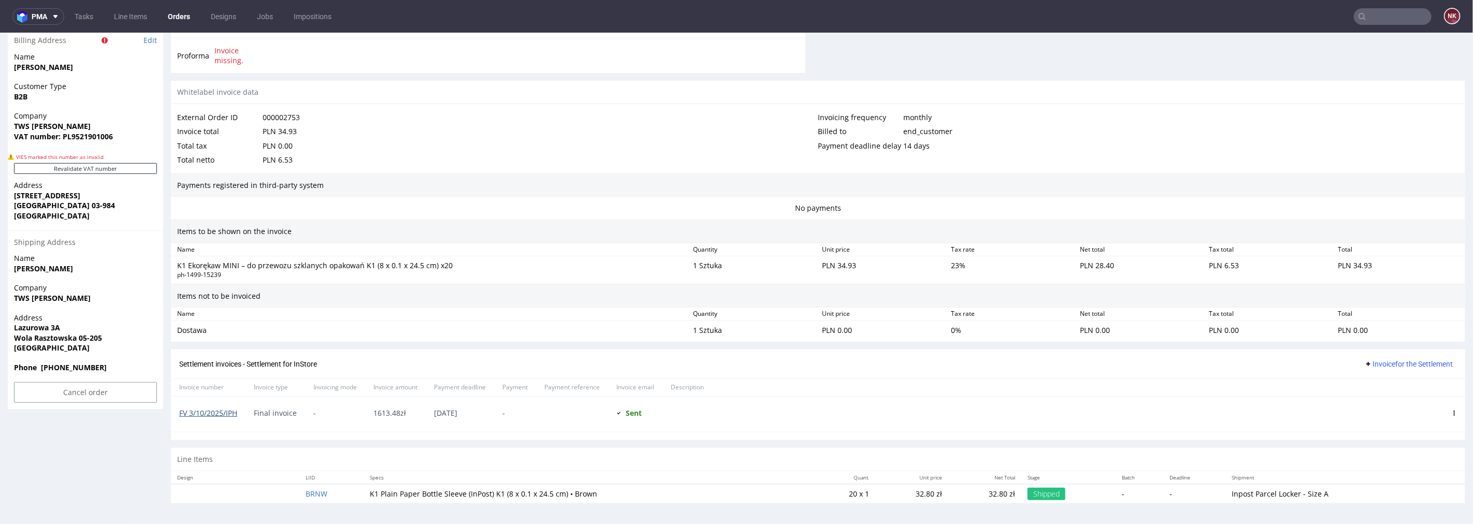
click at [206, 412] on link "FV 3/10/2025/IPH" at bounding box center [208, 413] width 58 height 10
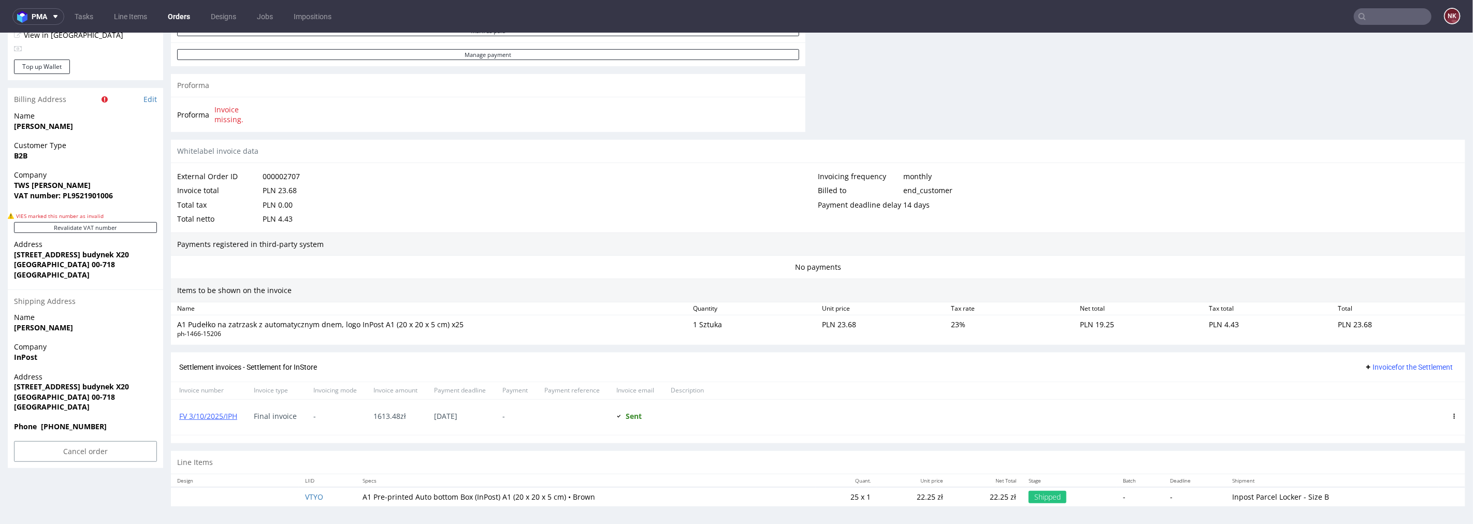
scroll to position [470, 0]
click at [224, 410] on link "FV 3/10/2025/IPH" at bounding box center [208, 413] width 58 height 10
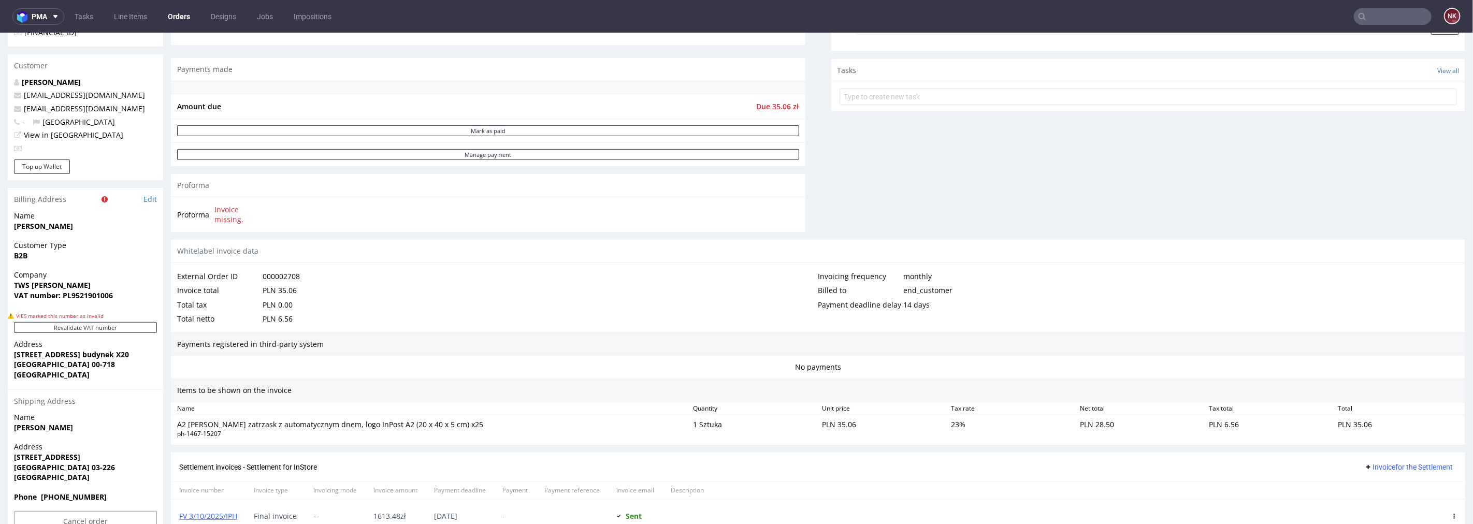
scroll to position [470, 0]
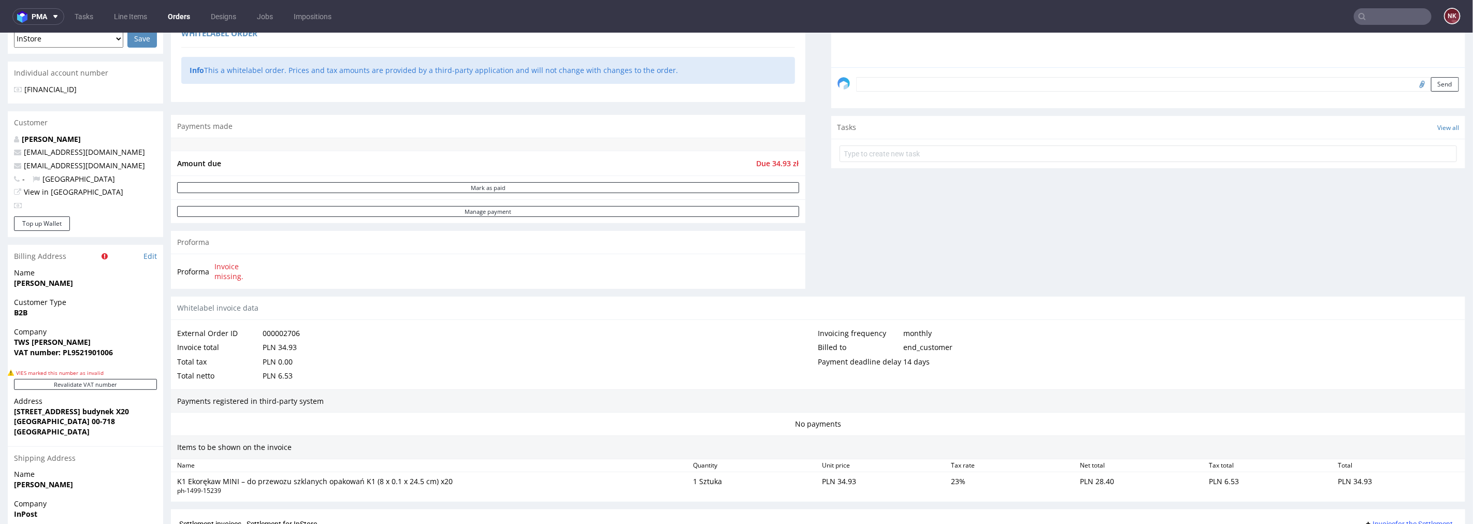
scroll to position [460, 0]
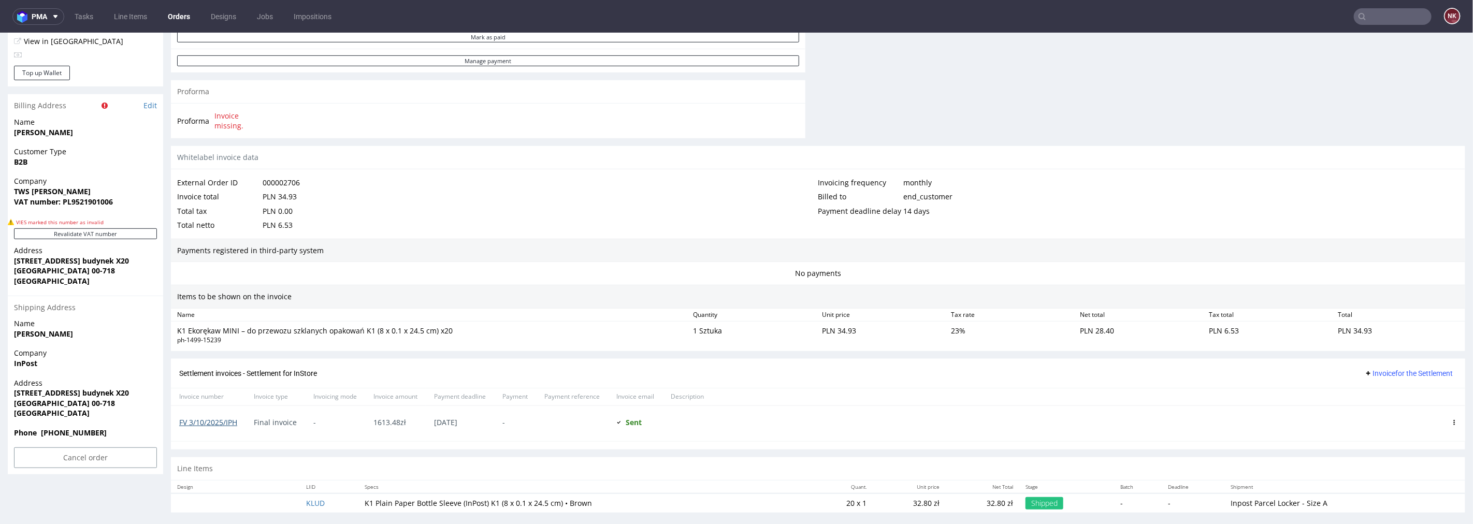
click at [225, 421] on link "FV 3/10/2025/IPH" at bounding box center [208, 422] width 58 height 10
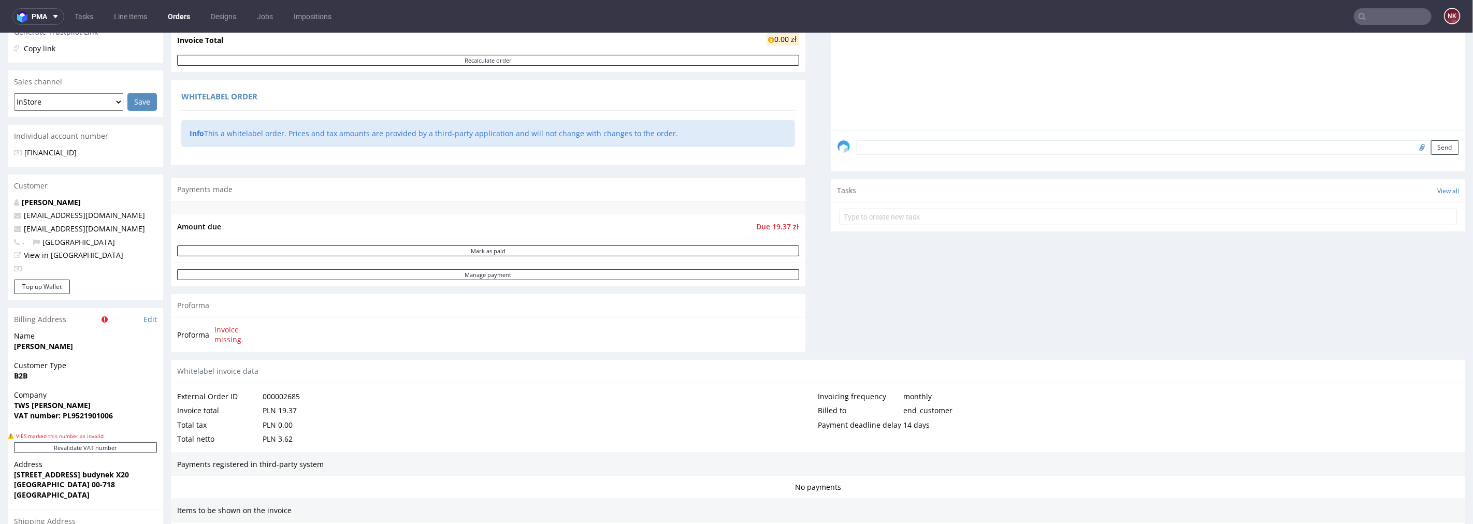
scroll to position [240, 0]
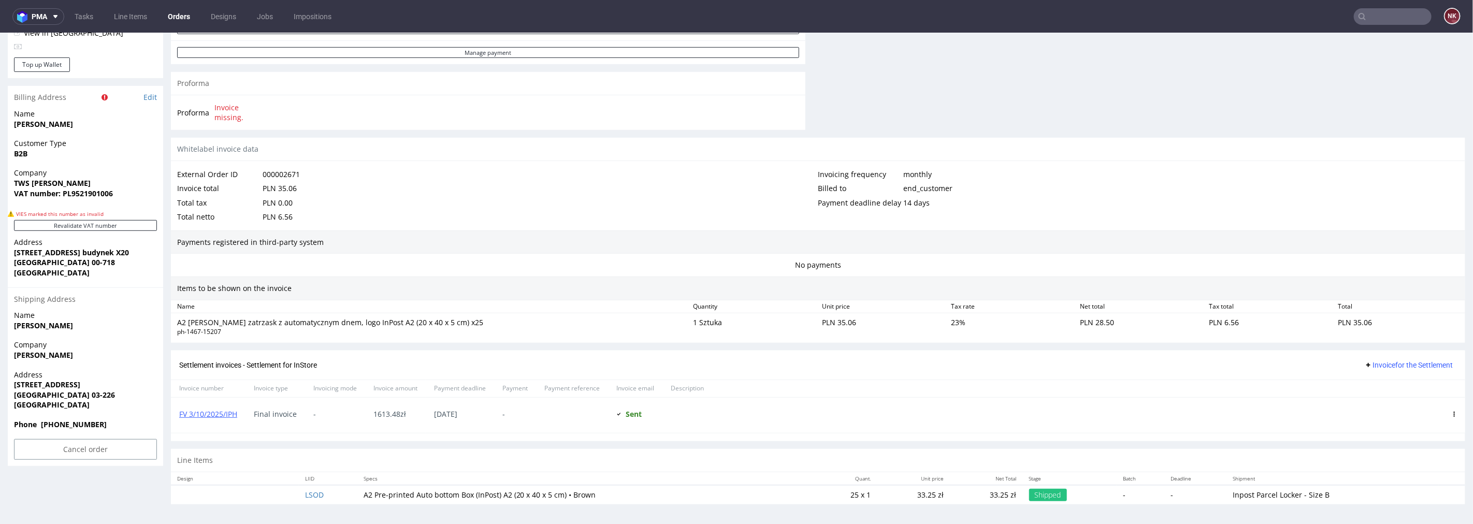
scroll to position [470, 0]
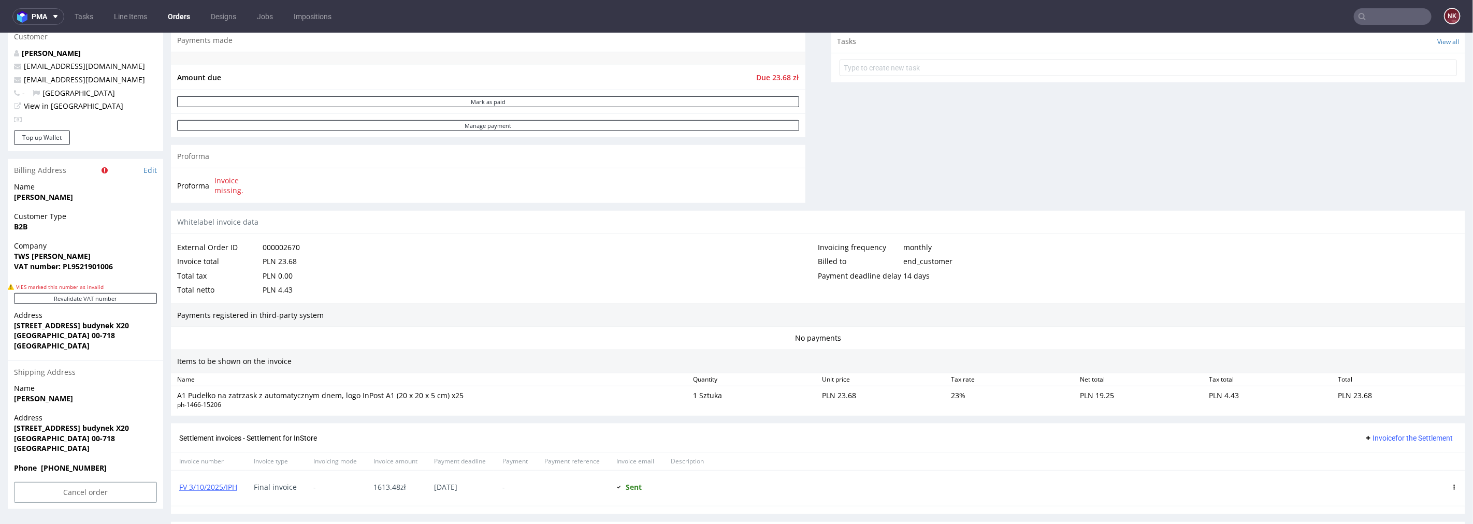
scroll to position [460, 0]
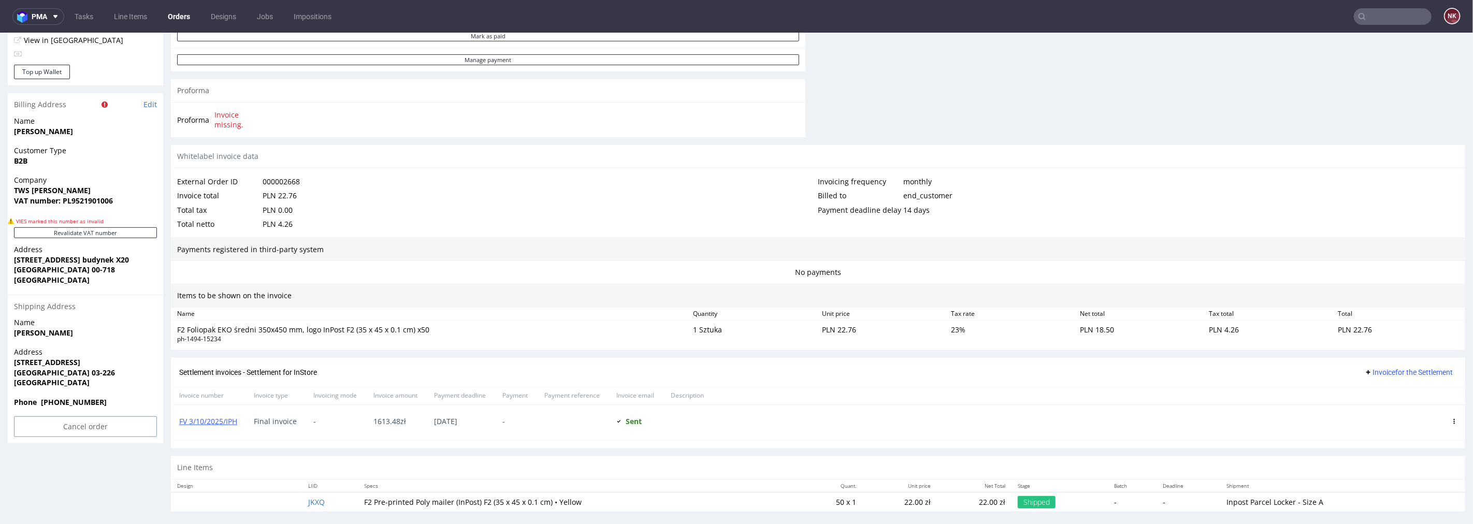
scroll to position [470, 0]
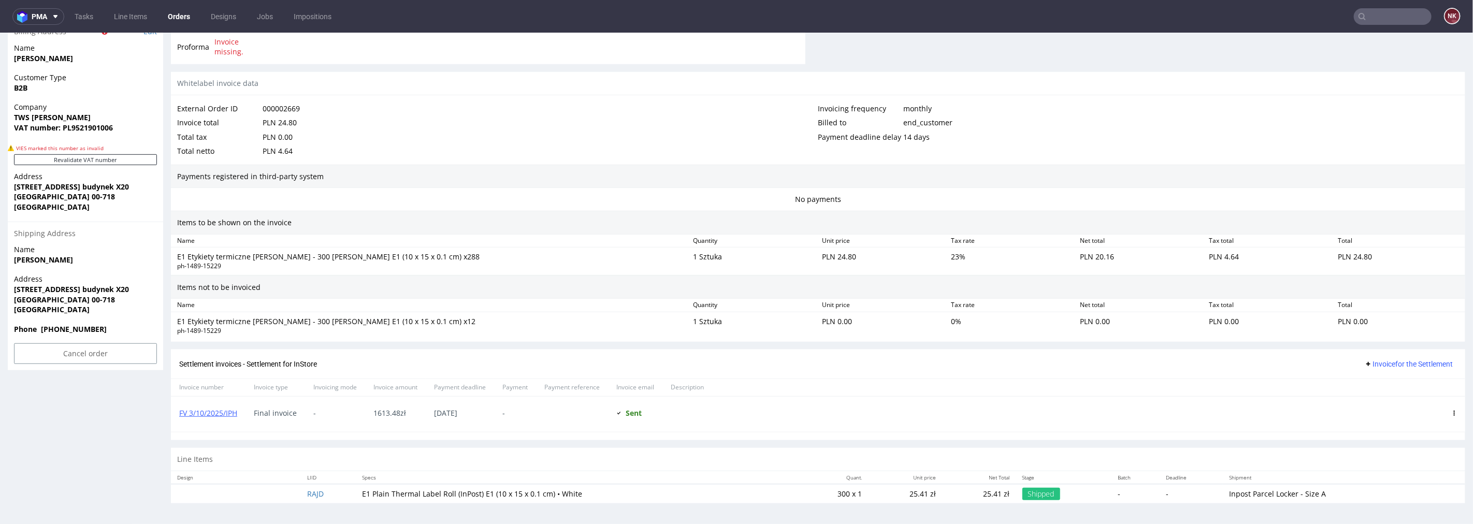
scroll to position [535, 0]
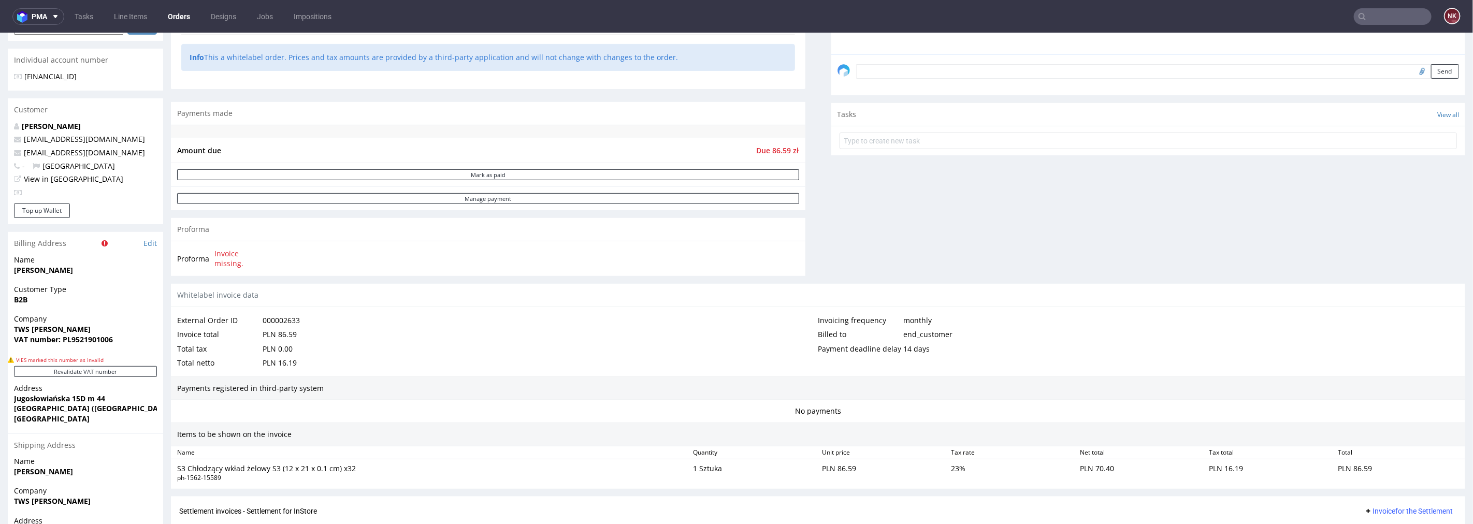
scroll to position [460, 0]
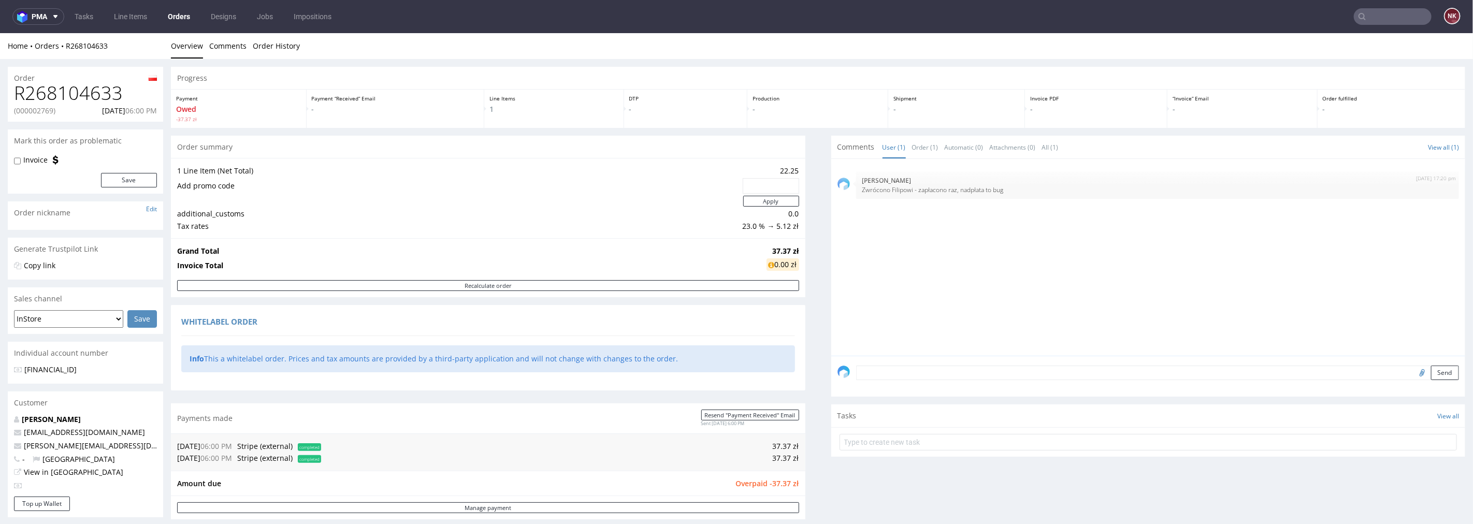
click at [1368, 16] on input "text" at bounding box center [1393, 16] width 78 height 17
paste input "R324437097"
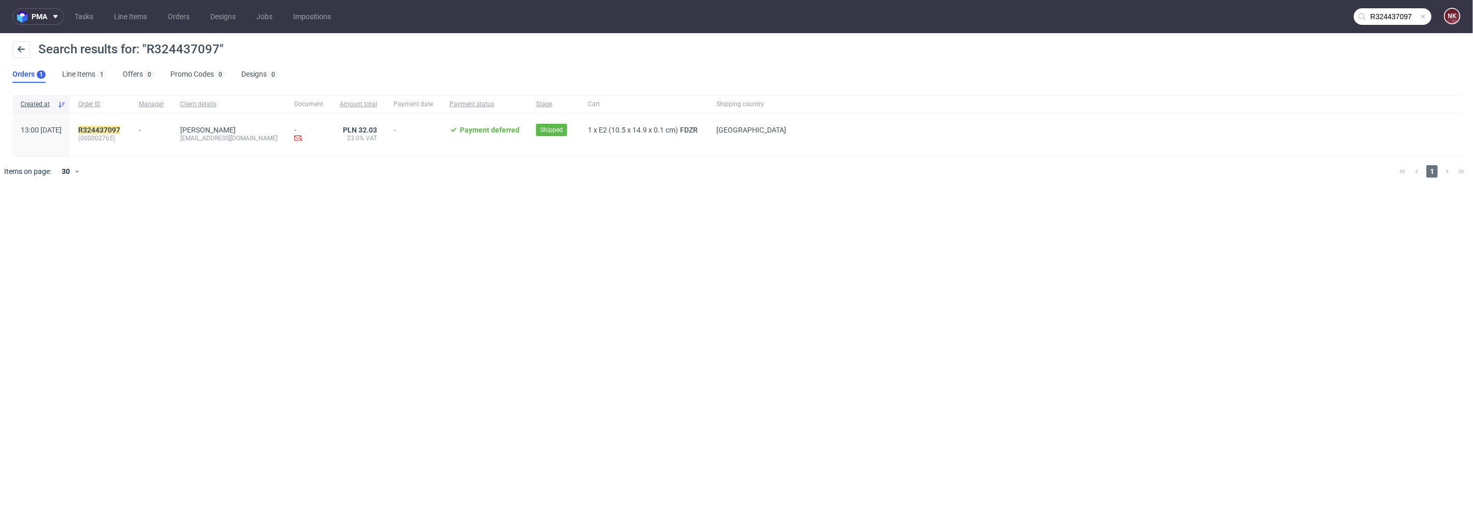
click at [1392, 26] on nav "pma Tasks Line Items Orders Designs Jobs Impositions R324437097 NK" at bounding box center [736, 16] width 1473 height 33
click at [1387, 16] on input "R324437097" at bounding box center [1393, 16] width 78 height 17
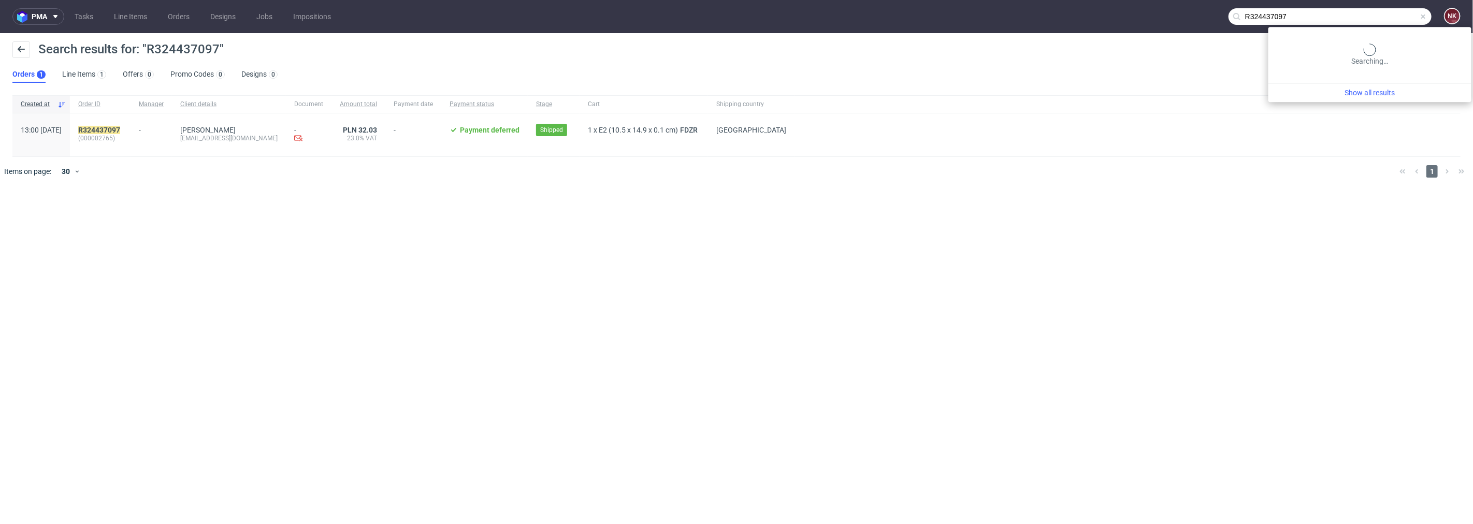
drag, startPoint x: 1382, startPoint y: 16, endPoint x: 1138, endPoint y: 22, distance: 244.1
click at [1139, 21] on nav "pma Tasks Line Items Orders Designs Jobs Impositions R324437097 NK" at bounding box center [736, 16] width 1473 height 33
paste input "028745499"
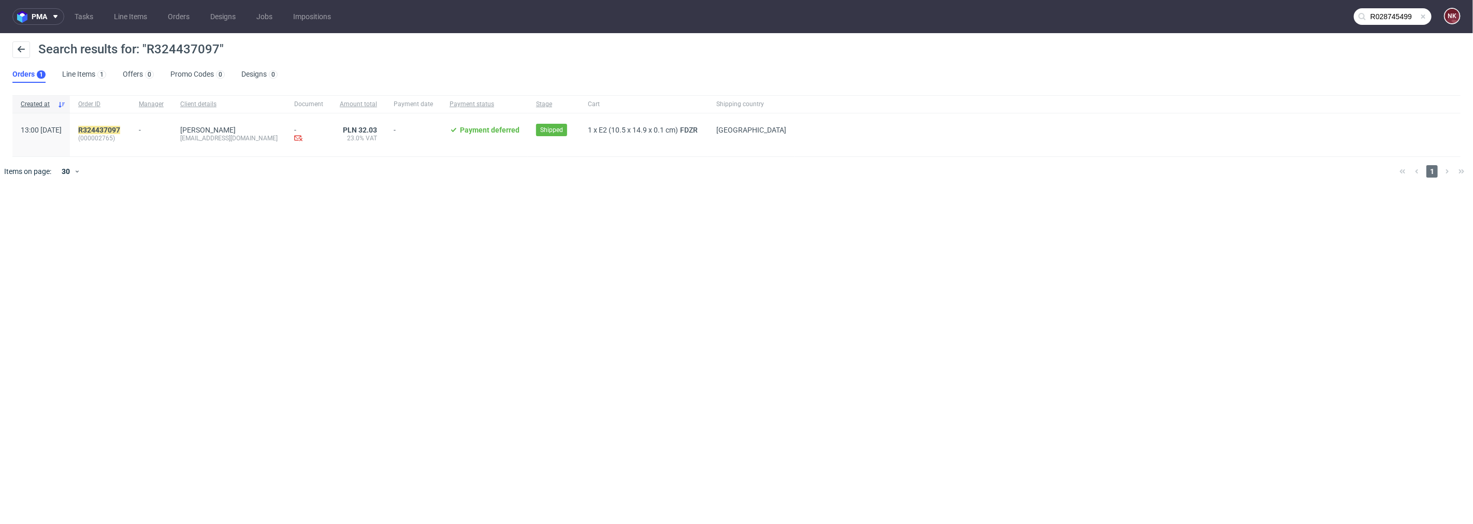
type input "R028745499"
click at [120, 128] on mark "R028745499" at bounding box center [99, 130] width 42 height 8
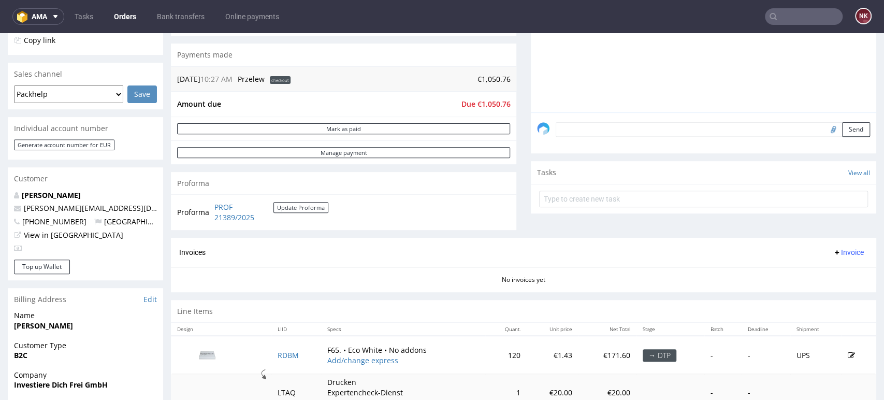
scroll to position [230, 0]
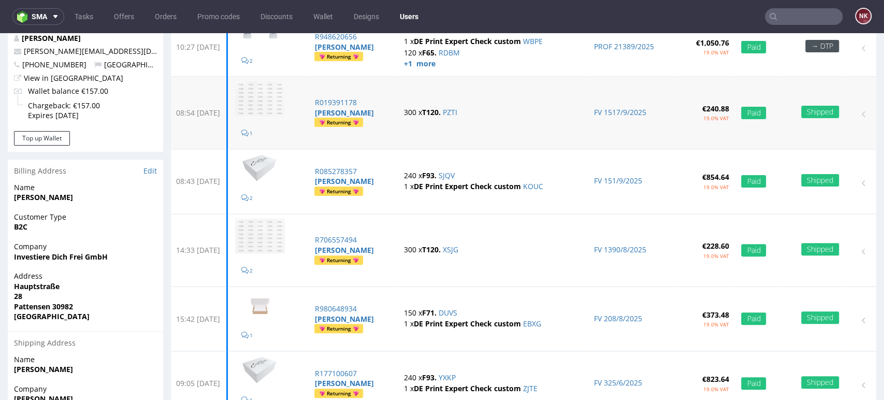
scroll to position [58, 0]
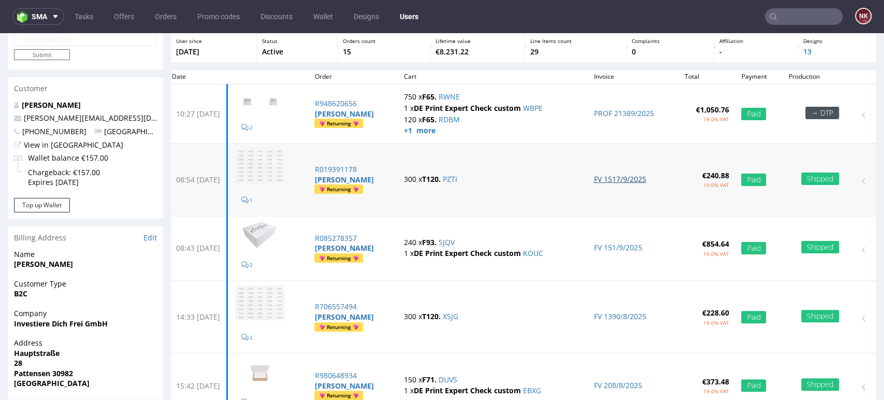
click at [608, 180] on link "FV 1517/9/2025" at bounding box center [620, 179] width 52 height 10
click at [622, 250] on link "FV 151/9/2025" at bounding box center [618, 247] width 48 height 10
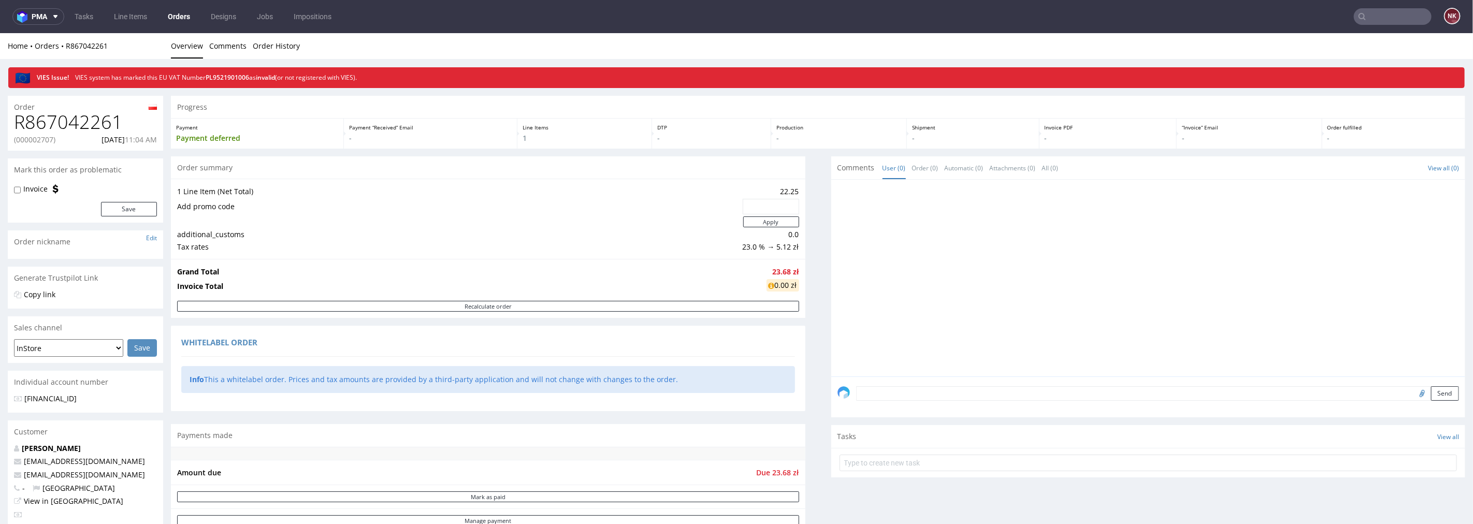
click at [77, 126] on h1 "R867042261" at bounding box center [85, 121] width 143 height 21
copy h1 "R867042261"
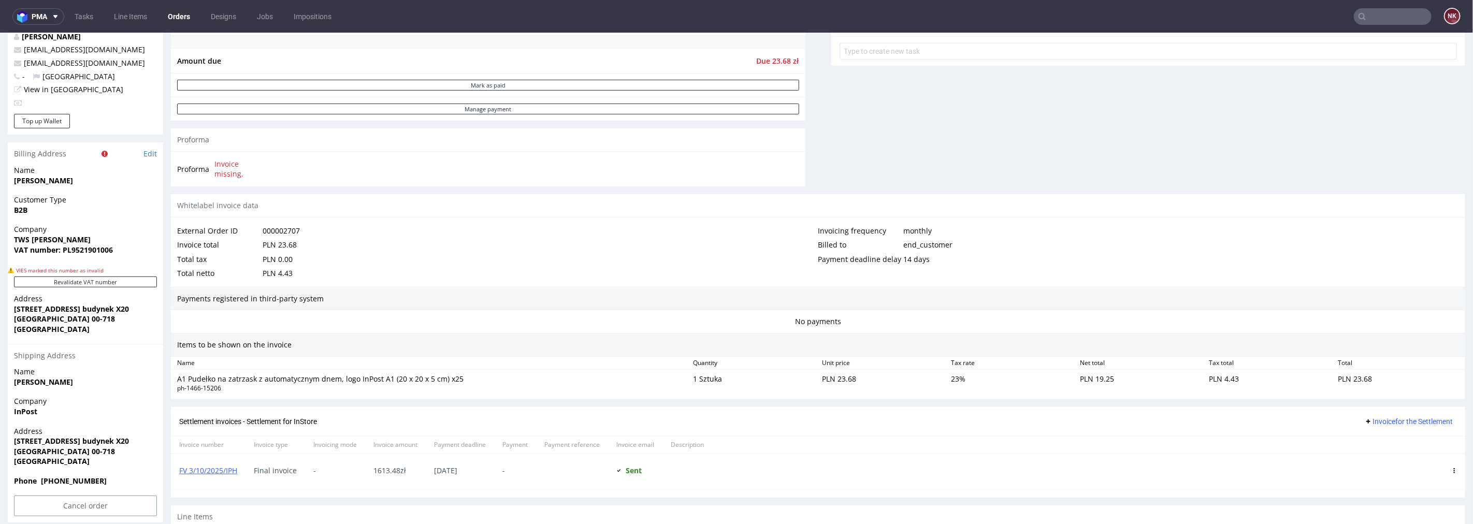
scroll to position [470, 0]
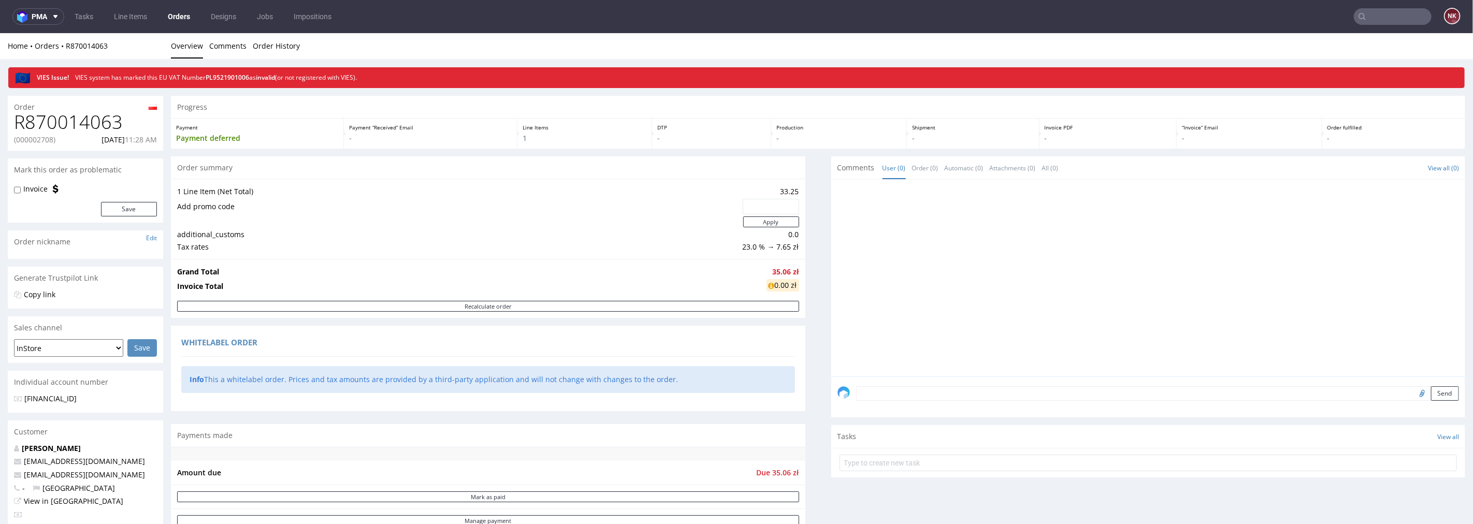
click at [68, 130] on h1 "R870014063" at bounding box center [85, 121] width 143 height 21
copy h1 "R870014063"
click at [73, 111] on h1 "R555841487" at bounding box center [85, 121] width 143 height 21
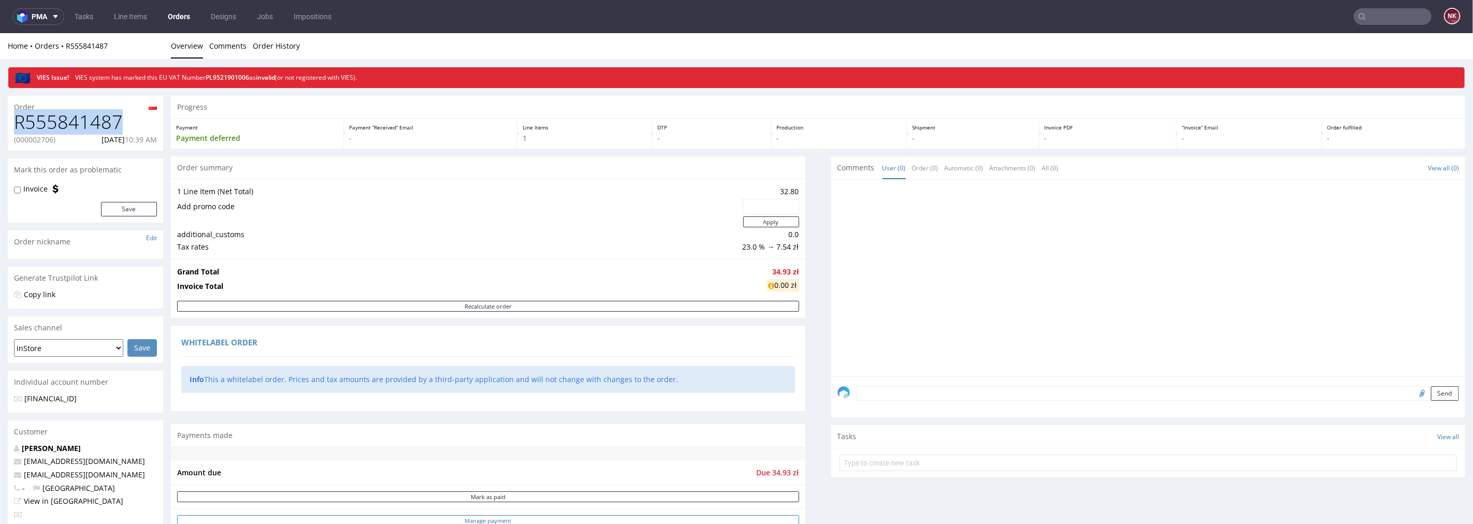
copy h1 "R555841487"
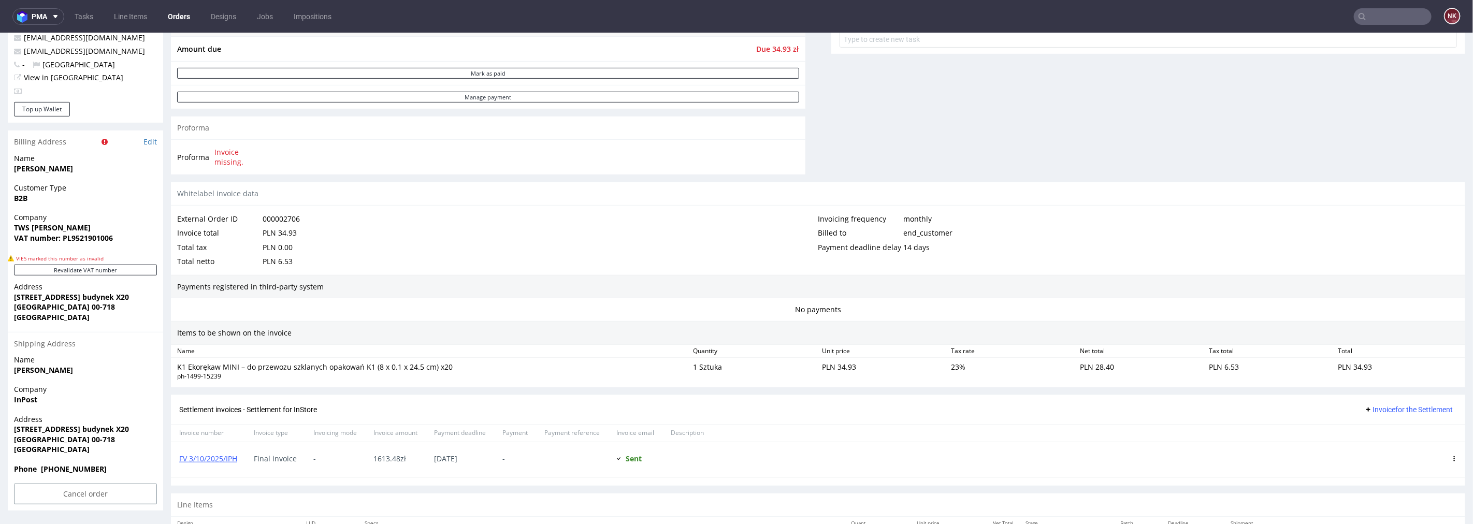
scroll to position [470, 0]
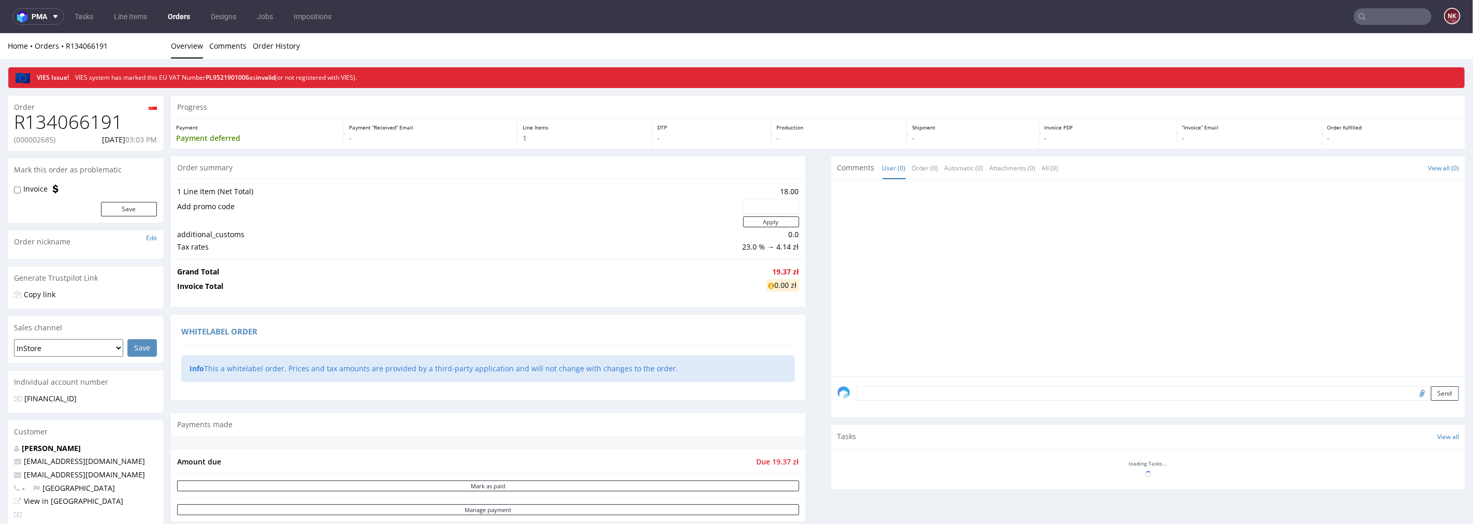
click at [100, 125] on h1 "R134066191" at bounding box center [85, 121] width 143 height 21
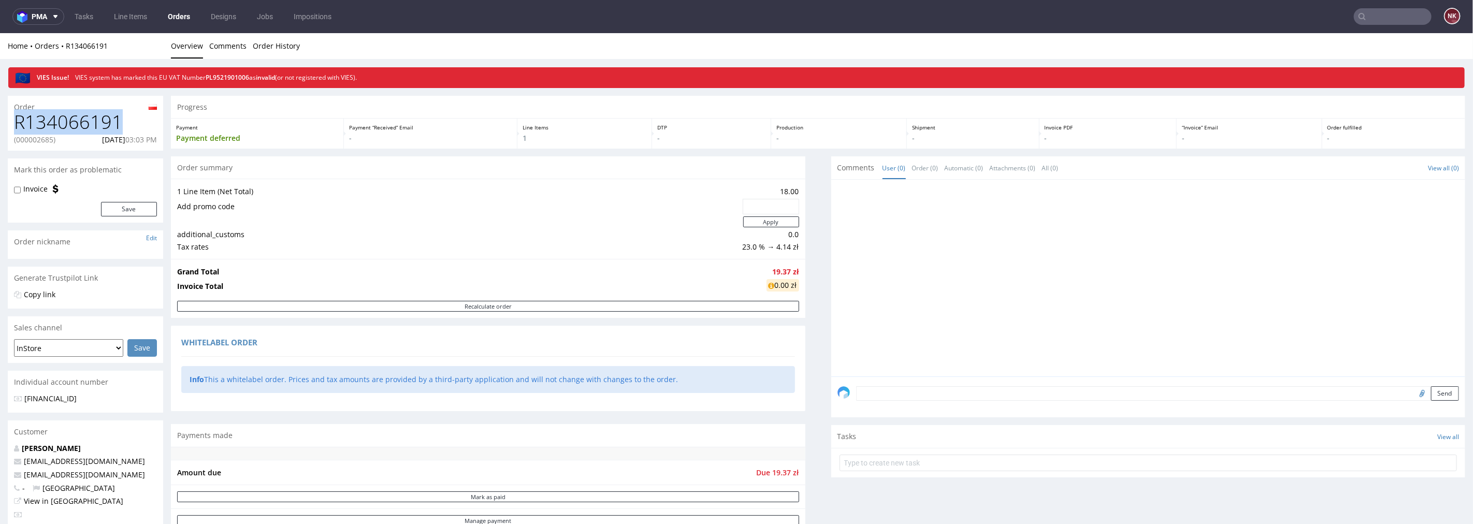
click at [100, 125] on h1 "R134066191" at bounding box center [85, 121] width 143 height 21
copy h1 "R134066191"
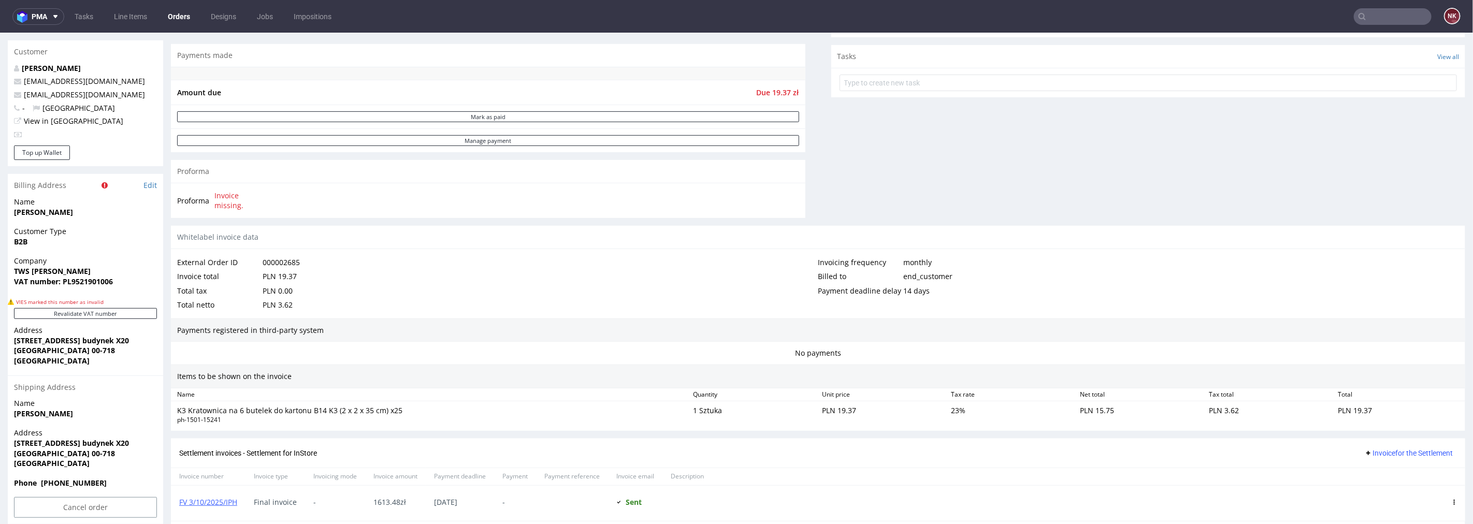
scroll to position [470, 0]
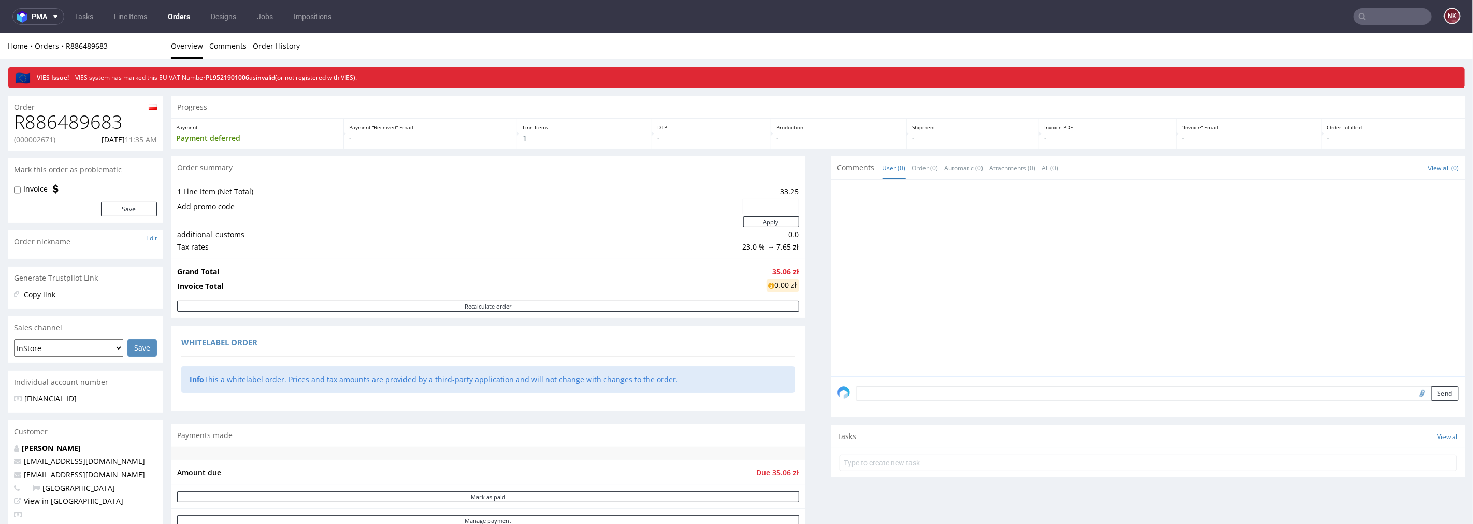
click at [95, 120] on h1 "R886489683" at bounding box center [85, 121] width 143 height 21
copy h1 "R886489683"
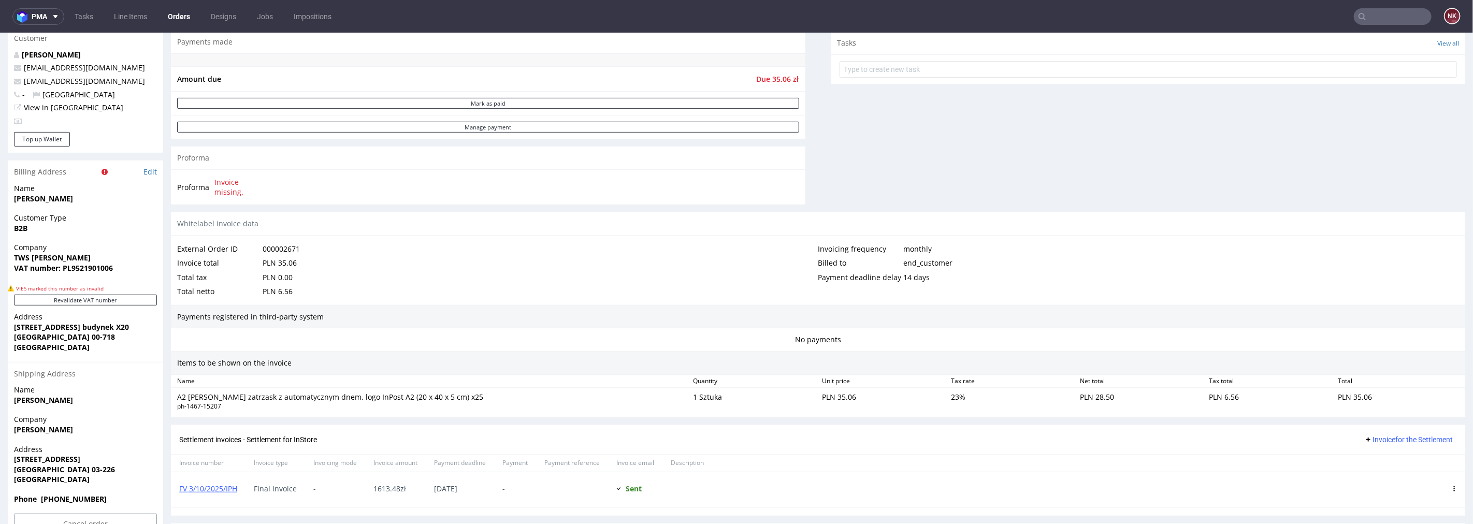
scroll to position [470, 0]
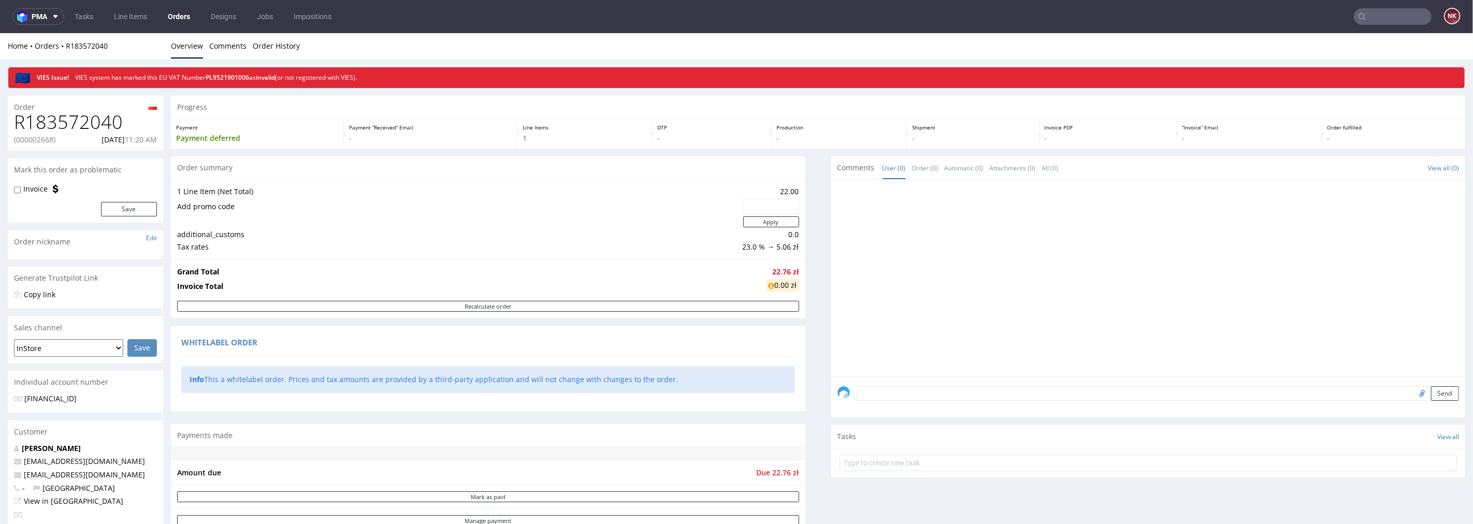
click at [92, 115] on h1 "R183572040" at bounding box center [85, 121] width 143 height 21
copy h1 "R183572040"
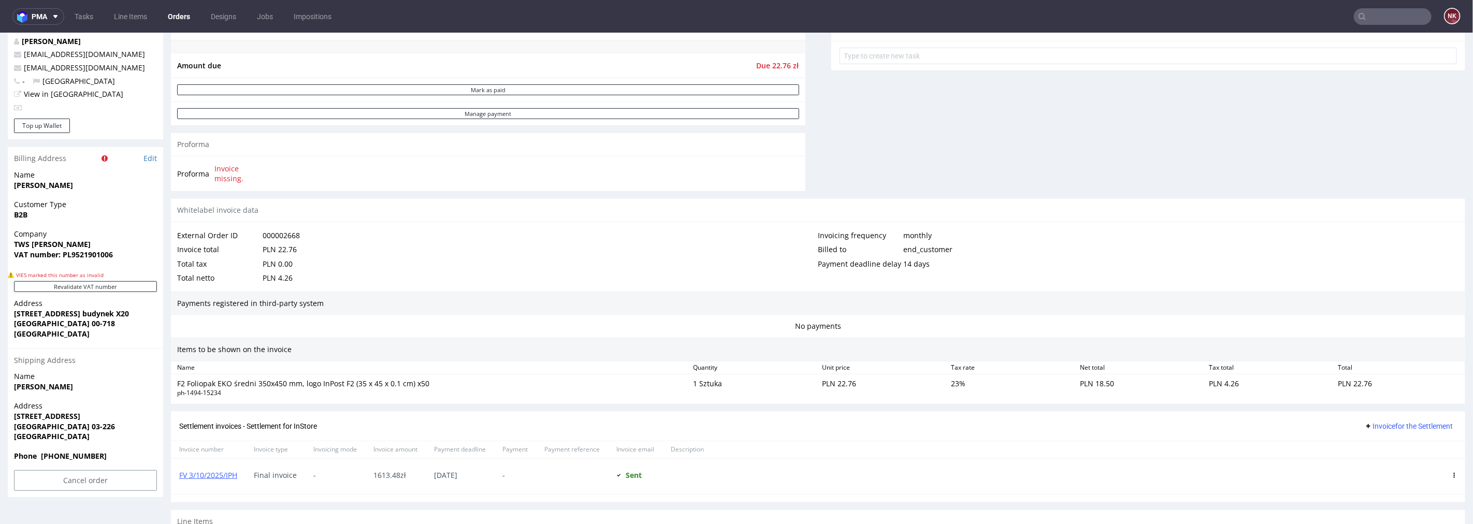
scroll to position [470, 0]
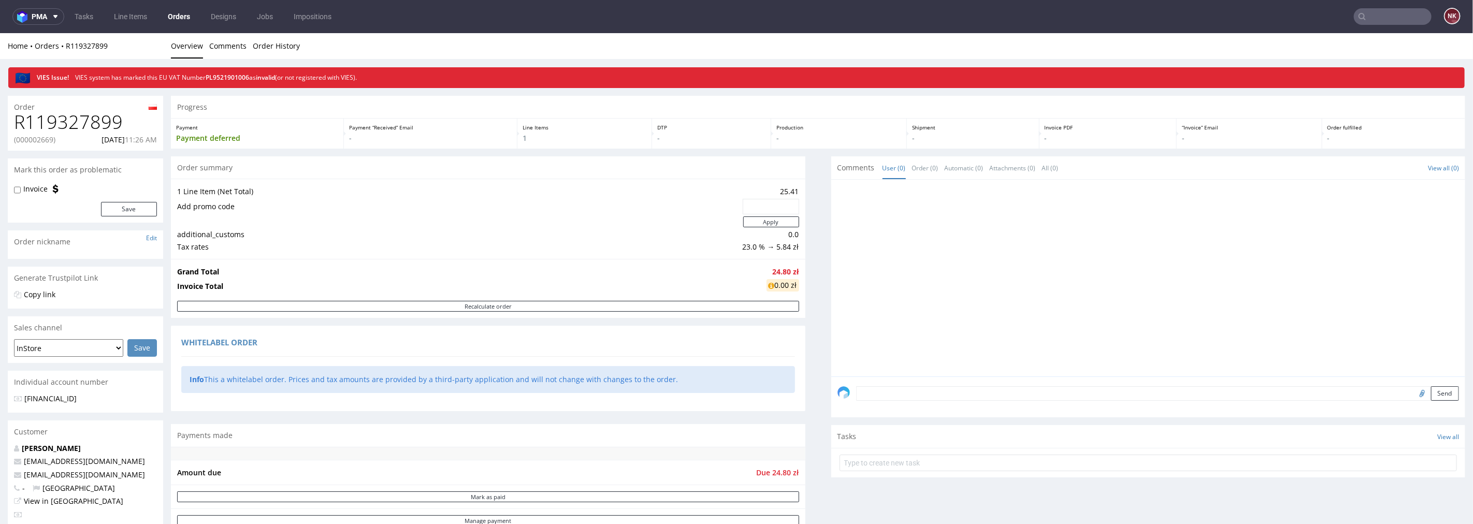
click at [110, 119] on h1 "R119327899" at bounding box center [85, 121] width 143 height 21
copy h1 "R119327899"
click at [95, 123] on h1 "R128479311" at bounding box center [85, 121] width 143 height 21
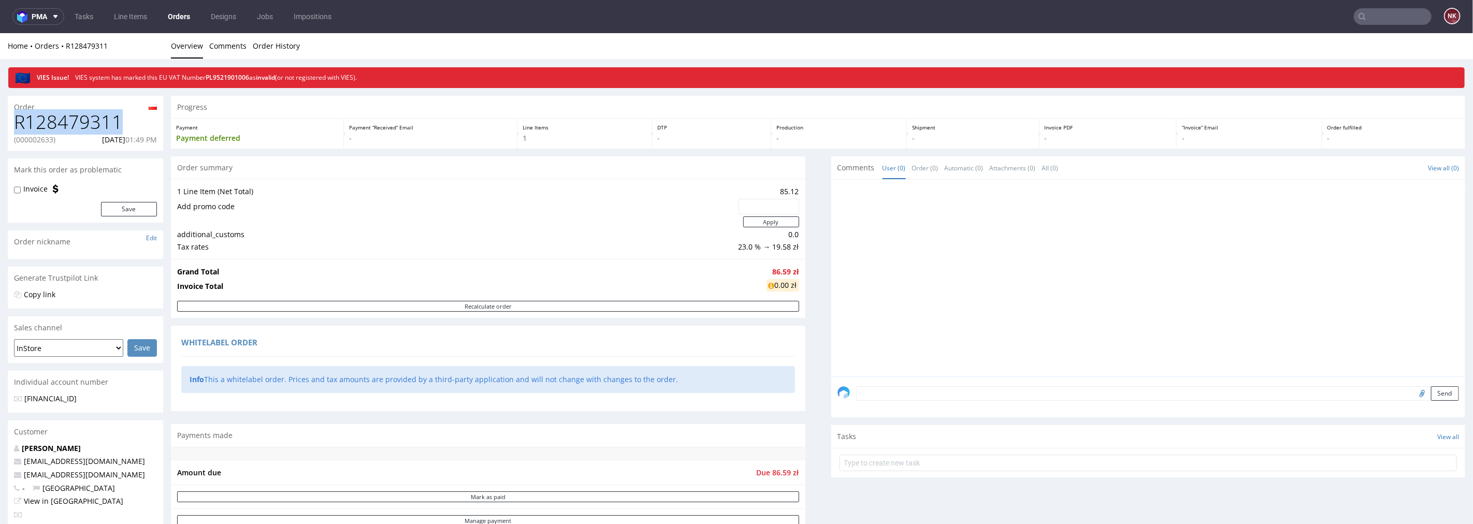
copy h1 "R128479311"
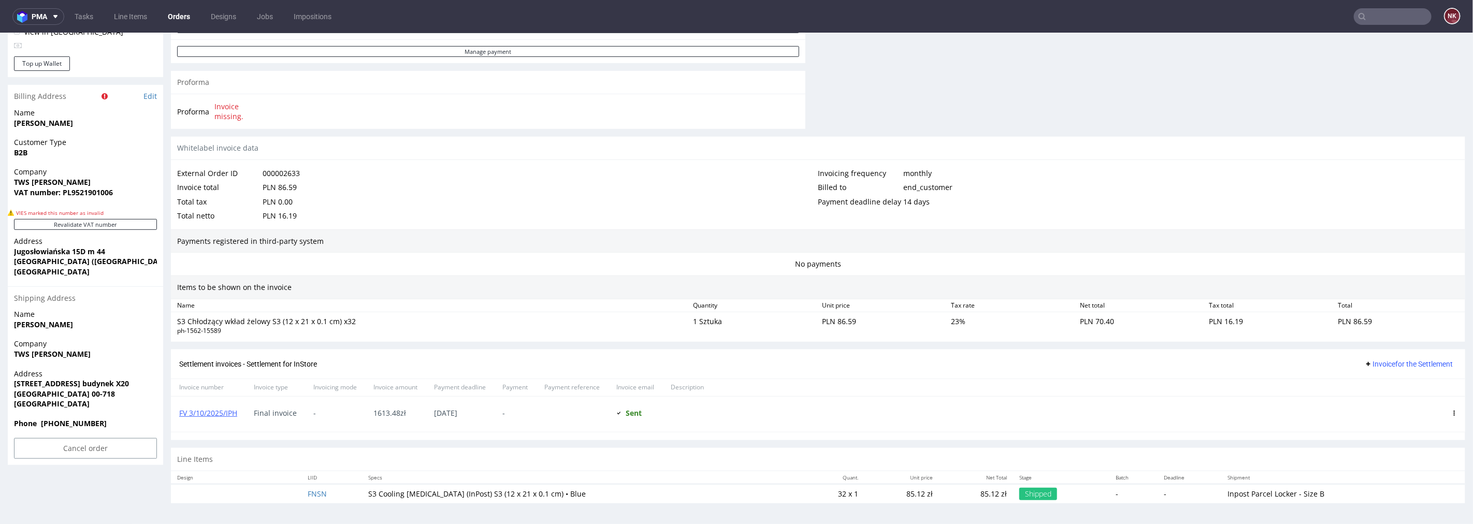
scroll to position [3, 0]
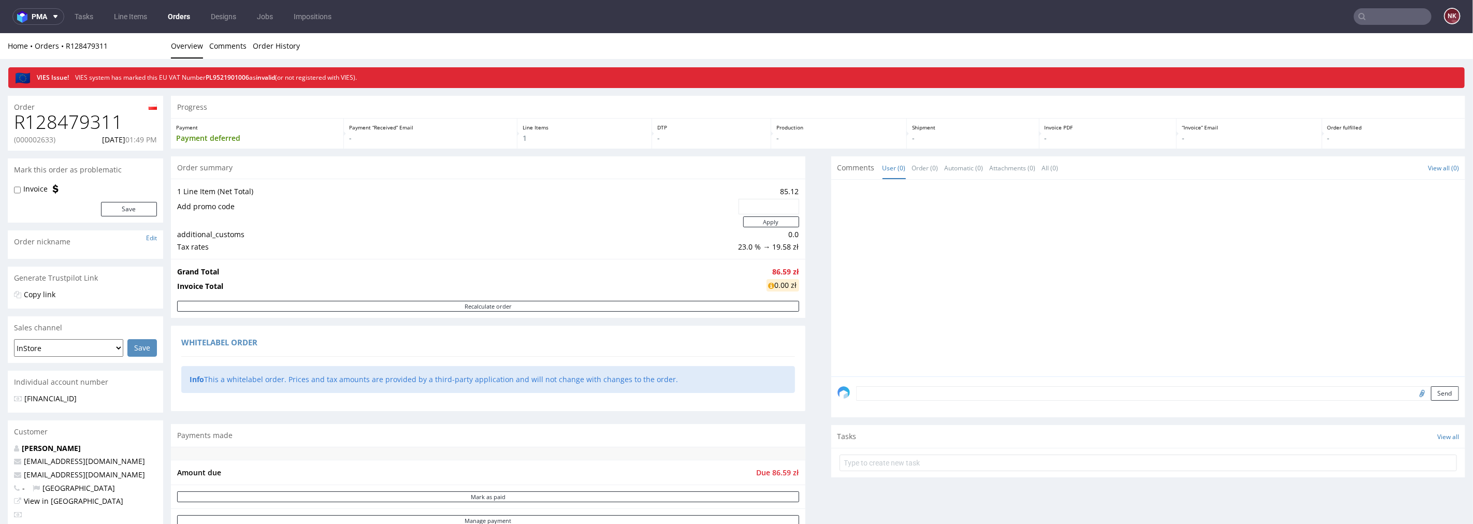
click at [82, 118] on h1 "R128479311" at bounding box center [85, 121] width 143 height 21
copy h1 "R128479311"
click at [52, 124] on h1 "R574902264" at bounding box center [85, 121] width 143 height 21
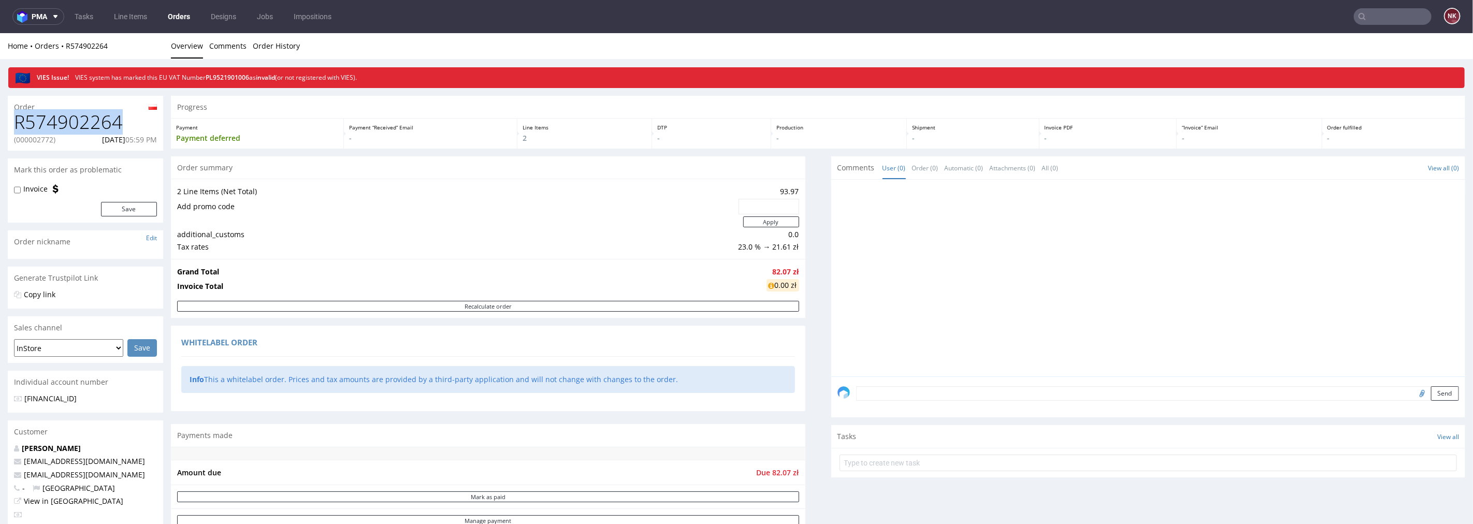
copy h1 "R574902264"
click at [84, 127] on h1 "R611453002" at bounding box center [85, 121] width 143 height 21
copy h1 "R611453002"
click at [81, 124] on h1 "R116837571" at bounding box center [85, 121] width 143 height 21
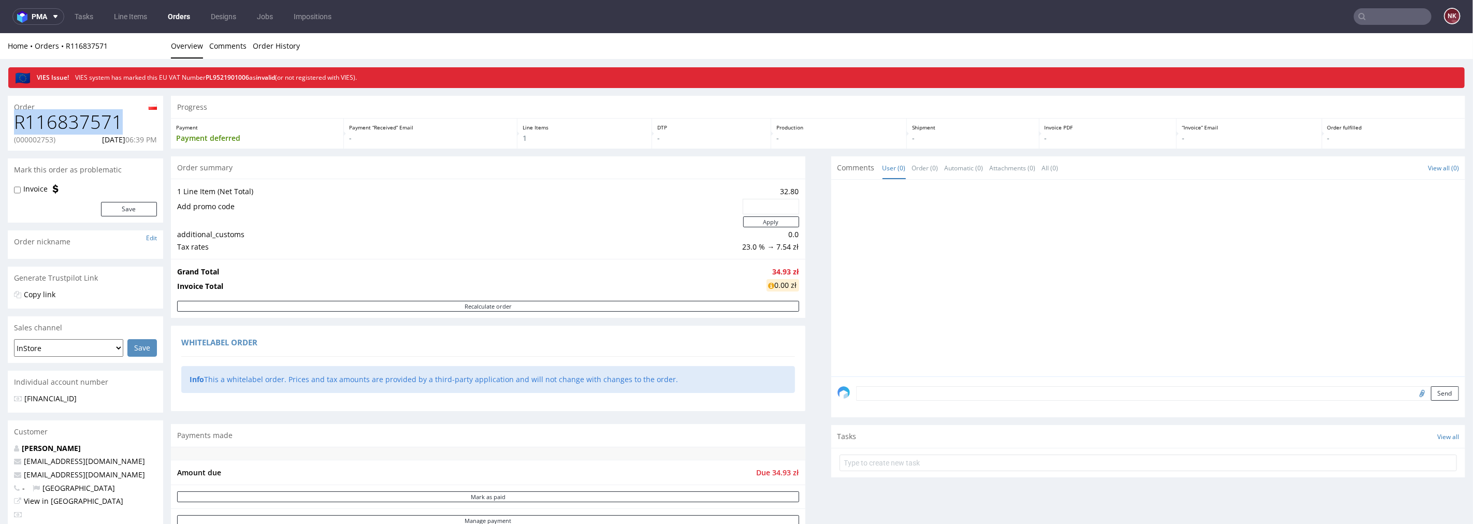
click at [81, 124] on h1 "R116837571" at bounding box center [85, 121] width 143 height 21
copy h1 "R116837571"
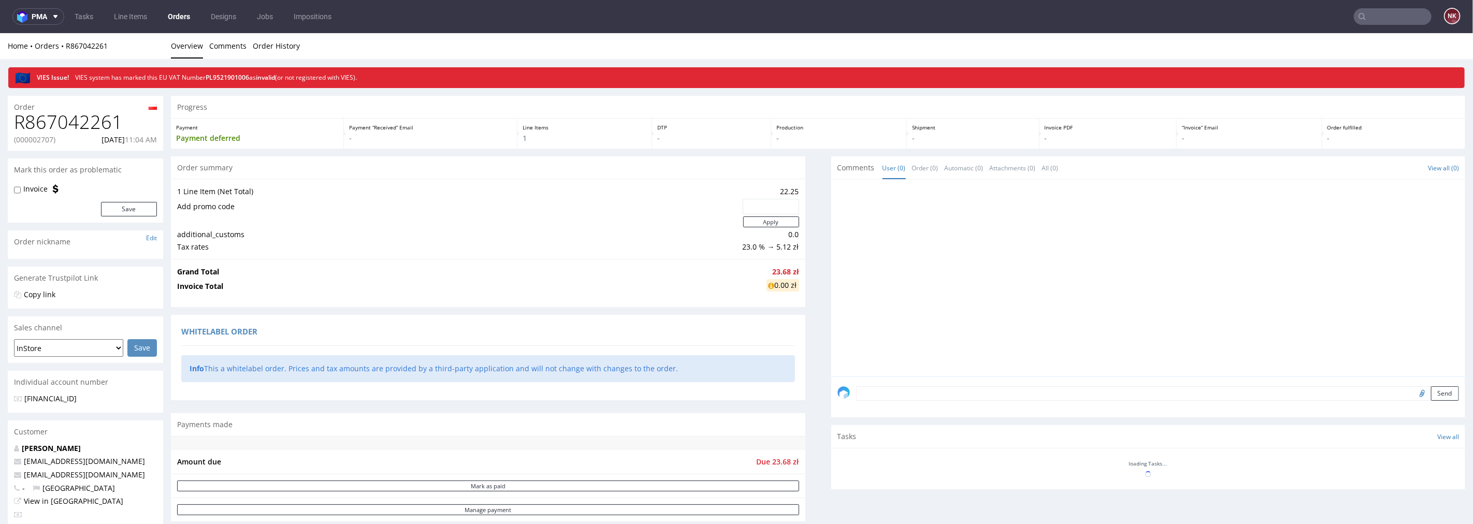
click at [93, 118] on h1 "R867042261" at bounding box center [85, 121] width 143 height 21
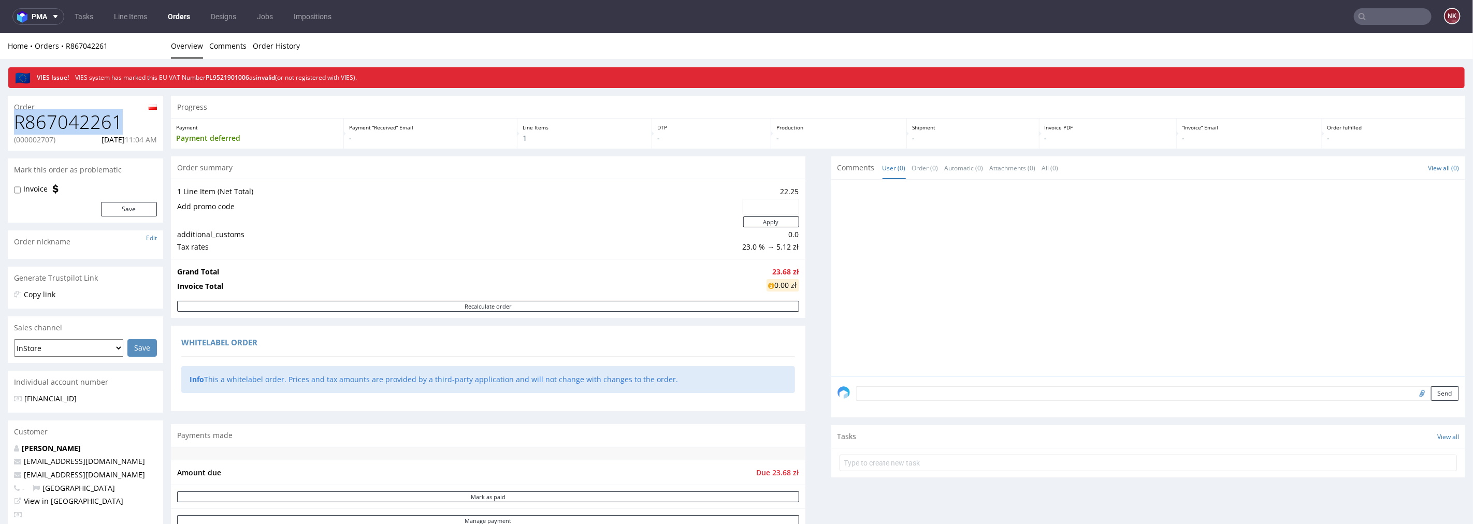
click at [93, 118] on h1 "R867042261" at bounding box center [85, 121] width 143 height 21
copy h1 "R867042261"
click at [74, 124] on h1 "R870014063" at bounding box center [85, 121] width 143 height 21
copy h1 "R870014063"
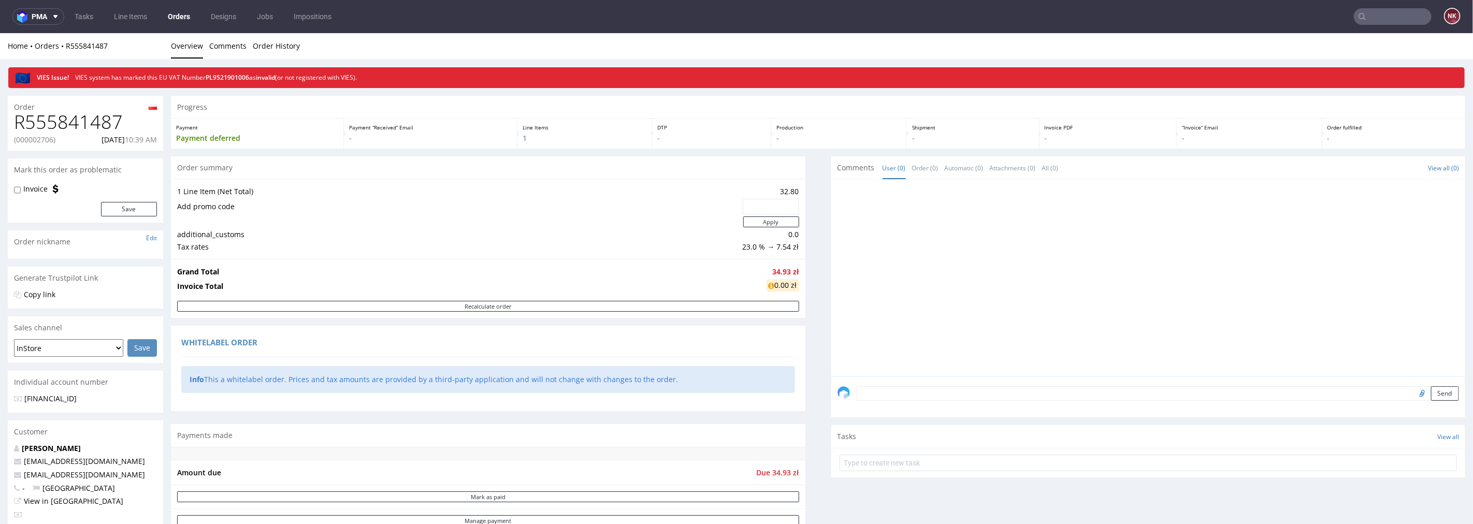
click at [80, 126] on h1 "R555841487" at bounding box center [85, 121] width 143 height 21
copy h1 "R555841487"
click at [91, 121] on h1 "R134066191" at bounding box center [85, 121] width 143 height 21
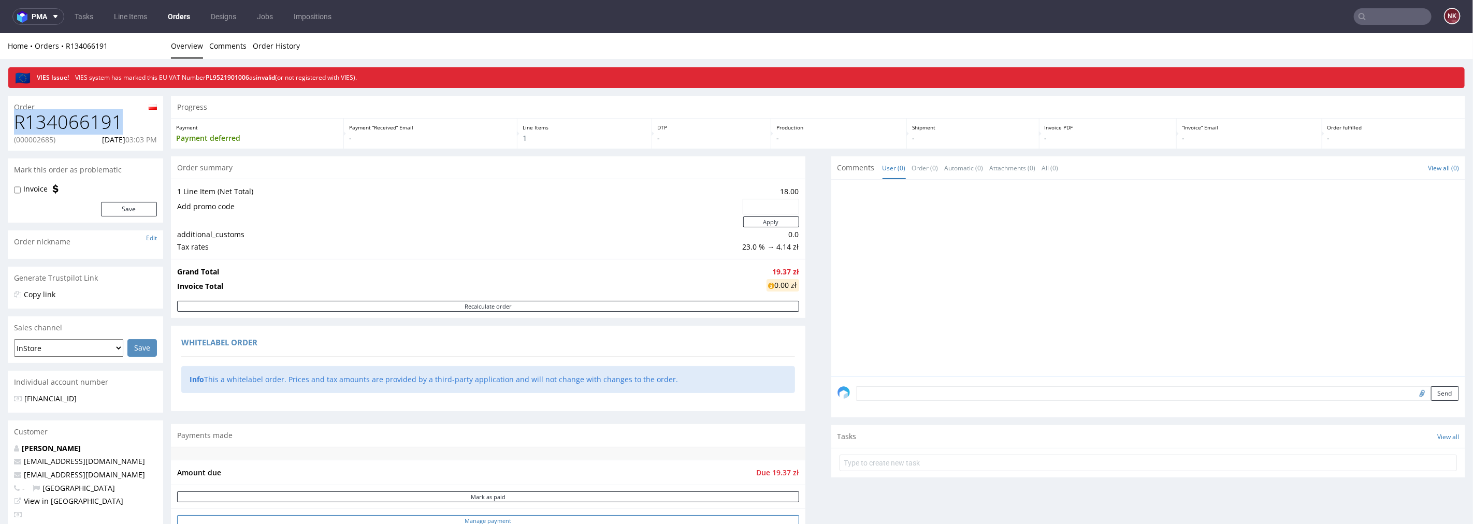
copy h1 "R134066191"
click at [97, 123] on h1 "R555841487" at bounding box center [85, 121] width 143 height 21
copy h1 "R555841487"
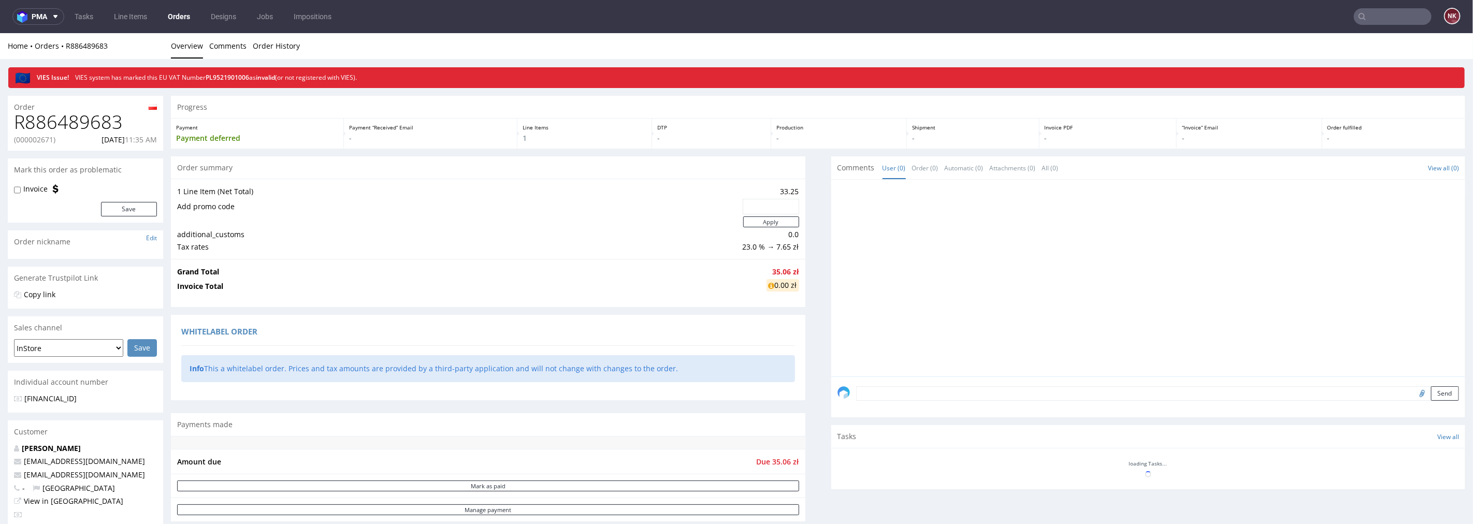
click at [74, 122] on h1 "R886489683" at bounding box center [85, 121] width 143 height 21
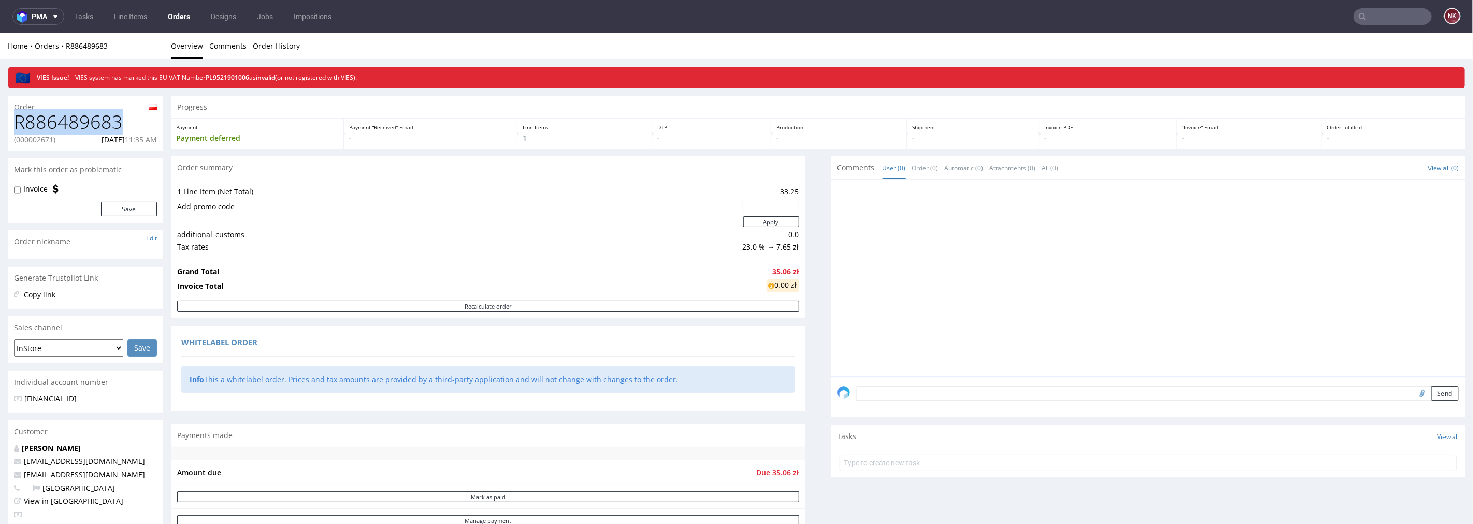
click at [74, 122] on h1 "R886489683" at bounding box center [85, 121] width 143 height 21
copy h1 "R886489683"
click at [87, 113] on h1 "R167481083" at bounding box center [85, 121] width 143 height 21
copy h1 "R167481083"
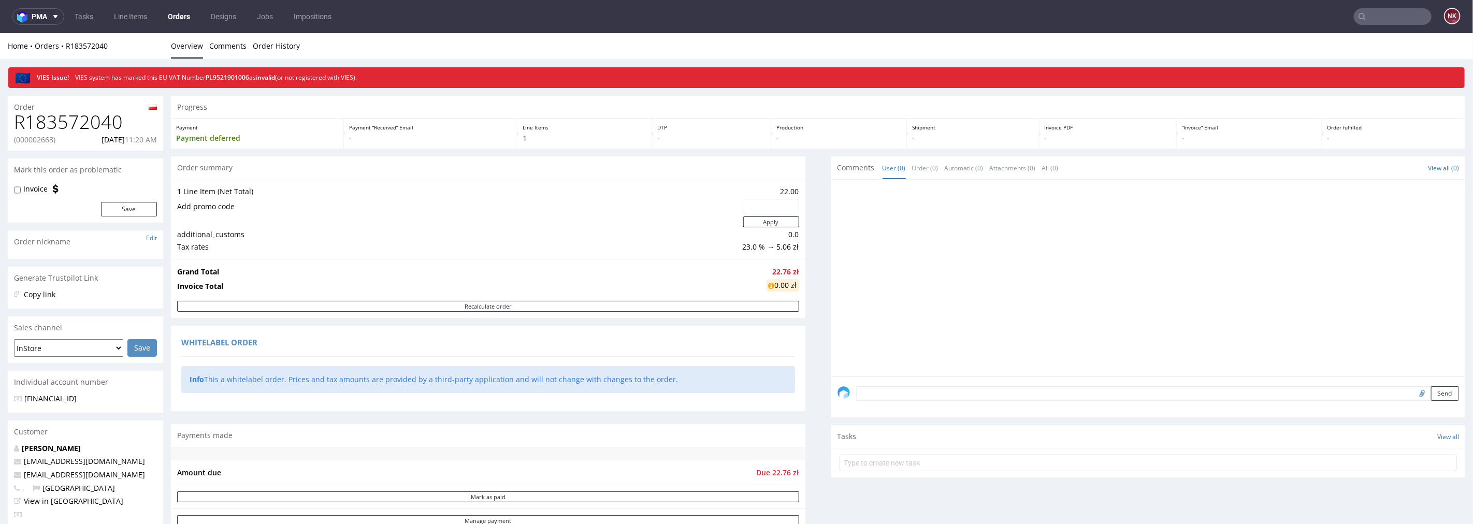
click at [66, 122] on h1 "R183572040" at bounding box center [85, 121] width 143 height 21
copy h1 "R183572040"
click at [89, 122] on h1 "R119327899" at bounding box center [85, 121] width 143 height 21
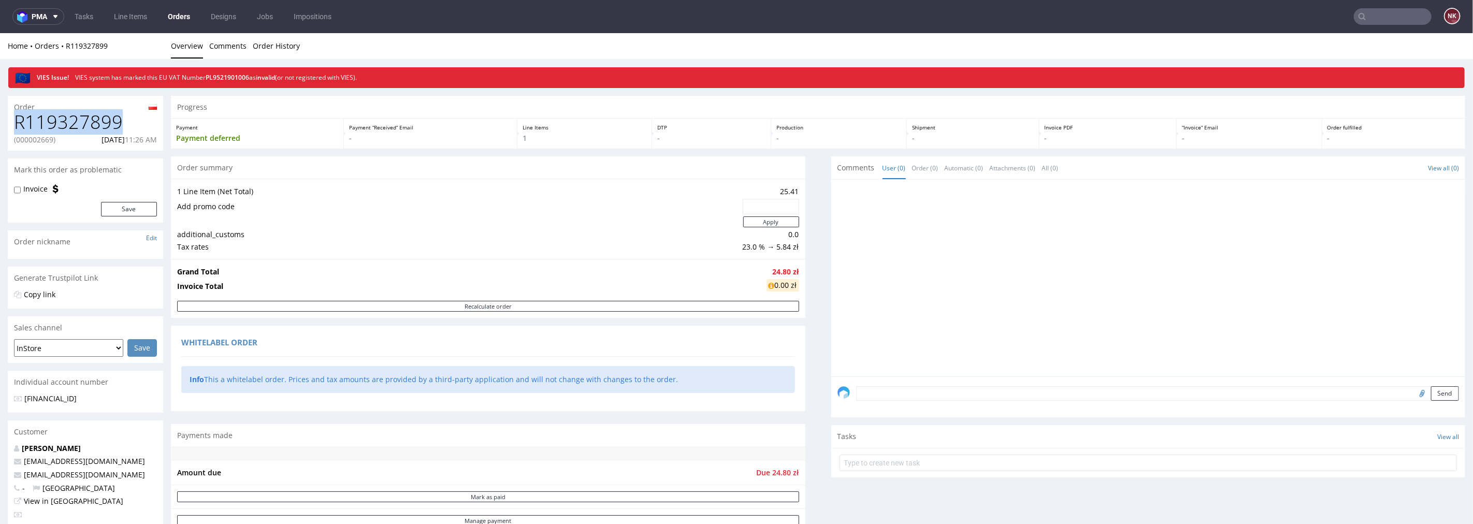
copy h1 "R119327899"
click at [90, 122] on h1 "R128479311" at bounding box center [85, 121] width 143 height 21
copy h1 "R128479311"
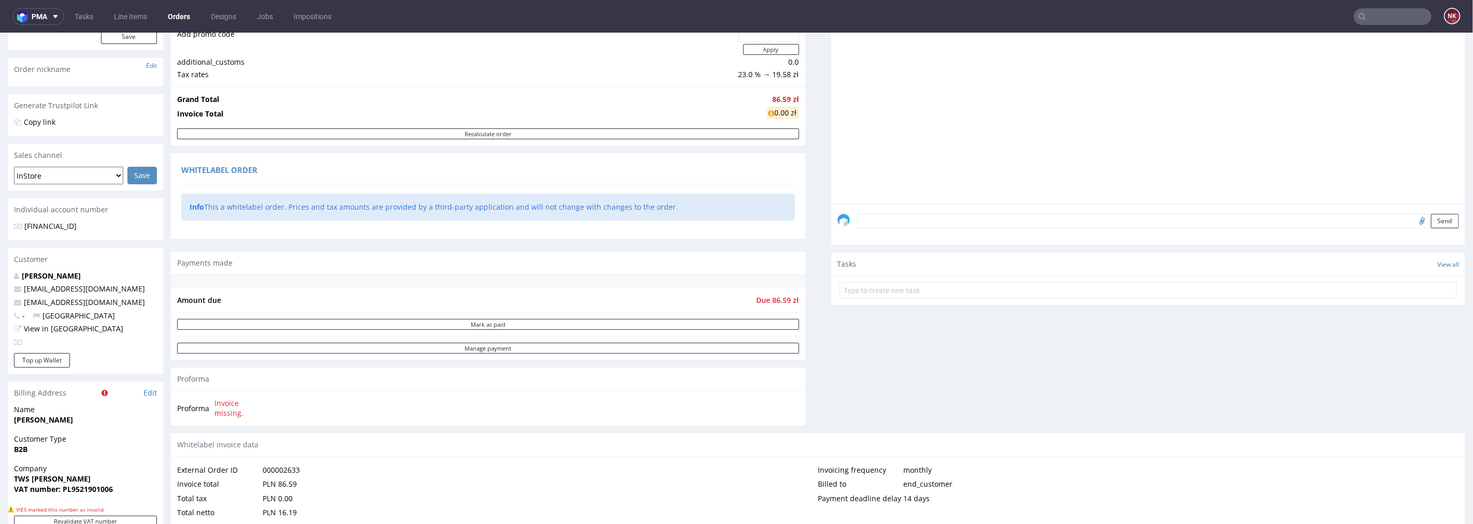
scroll to position [403, 0]
